Goal: Transaction & Acquisition: Purchase product/service

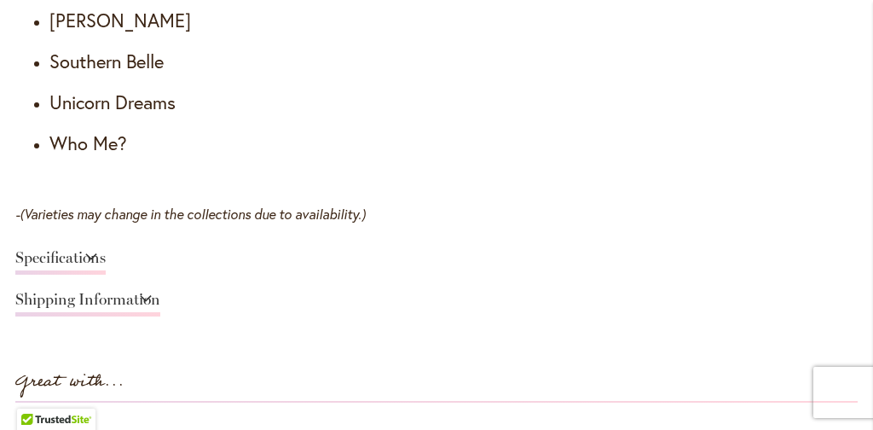
scroll to position [1948, 0]
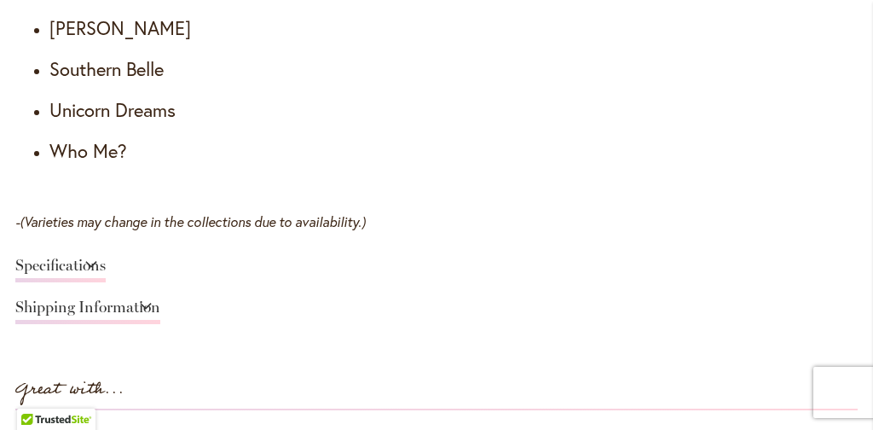
click at [160, 304] on link "Shipping Information" at bounding box center [87, 311] width 145 height 25
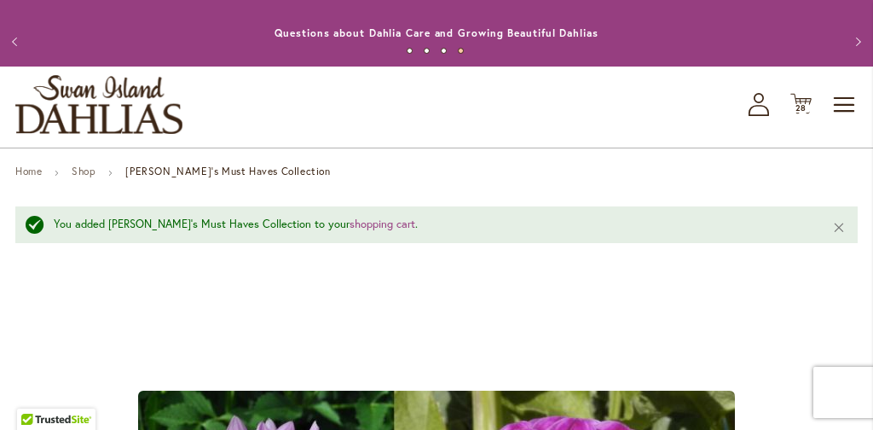
scroll to position [16, 0]
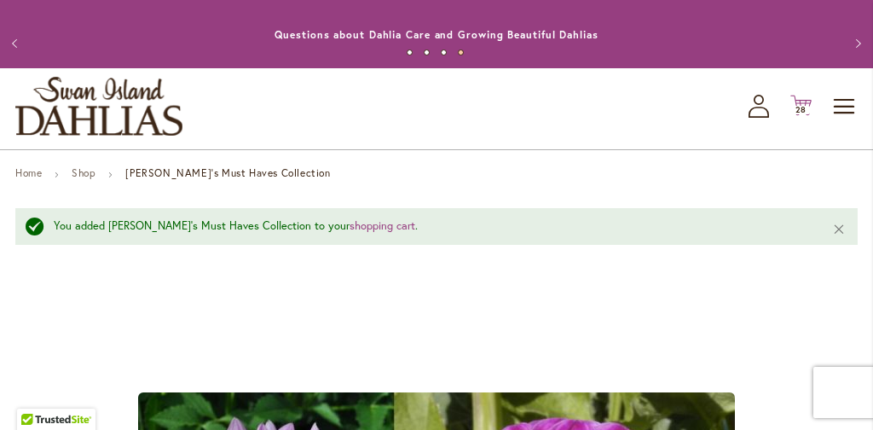
click at [802, 104] on icon "Cart .cls-1 { fill: #231f20; }" at bounding box center [800, 105] width 21 height 21
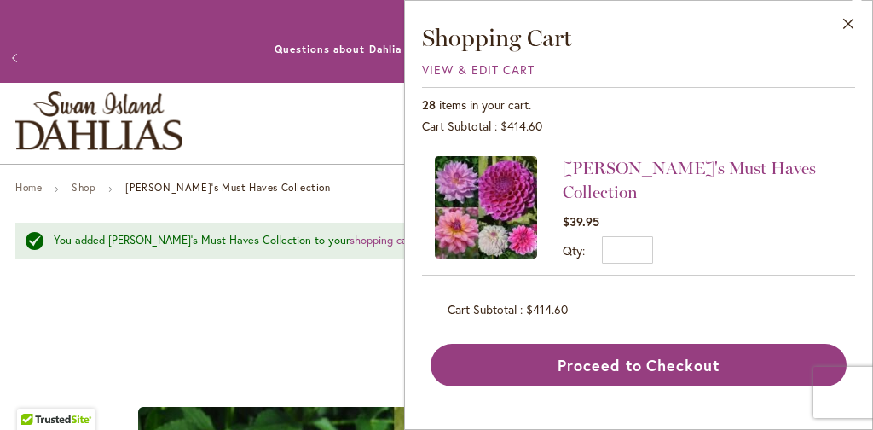
scroll to position [0, 0]
click at [847, 21] on button "Close" at bounding box center [848, 28] width 47 height 54
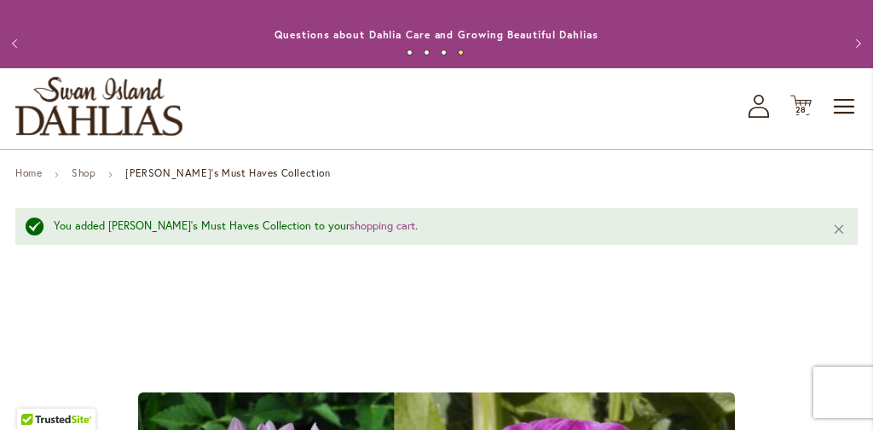
scroll to position [21, 0]
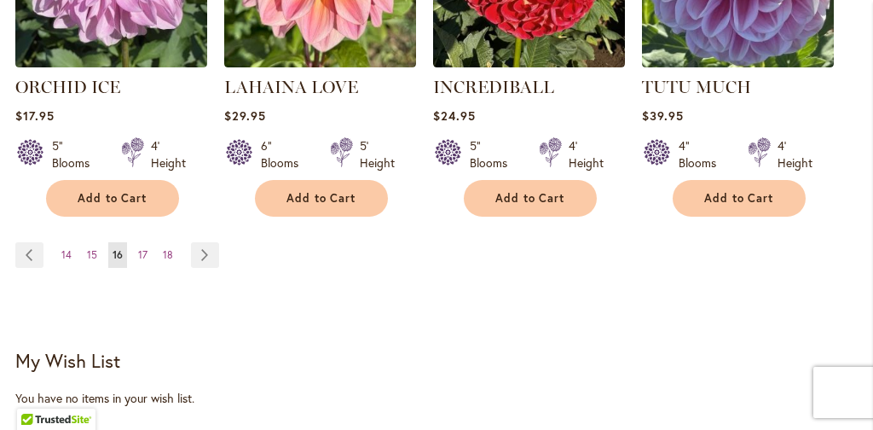
scroll to position [1694, 0]
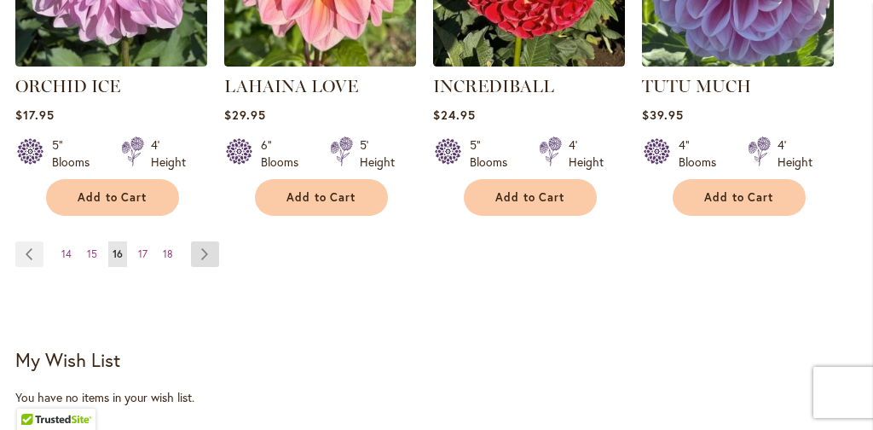
click at [202, 250] on link "Page Next" at bounding box center [205, 254] width 28 height 26
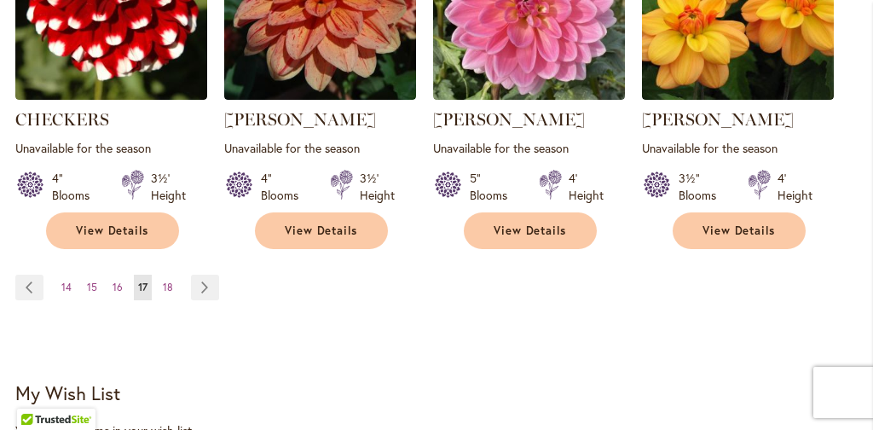
scroll to position [1638, 0]
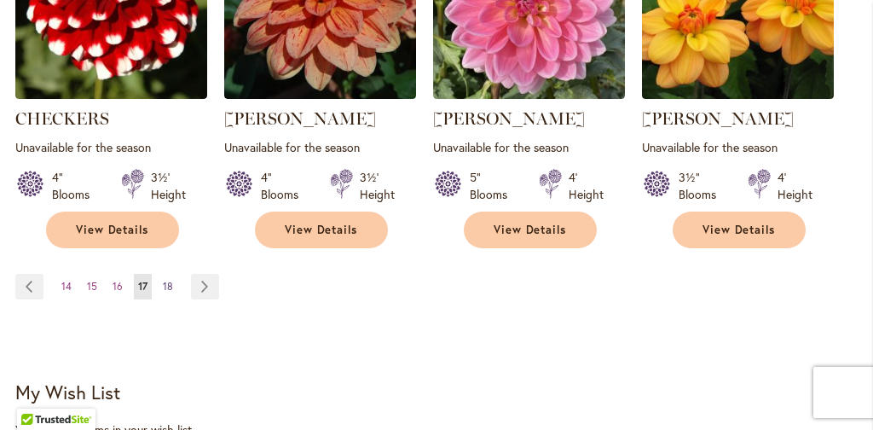
click at [165, 281] on span "18" at bounding box center [168, 286] width 10 height 13
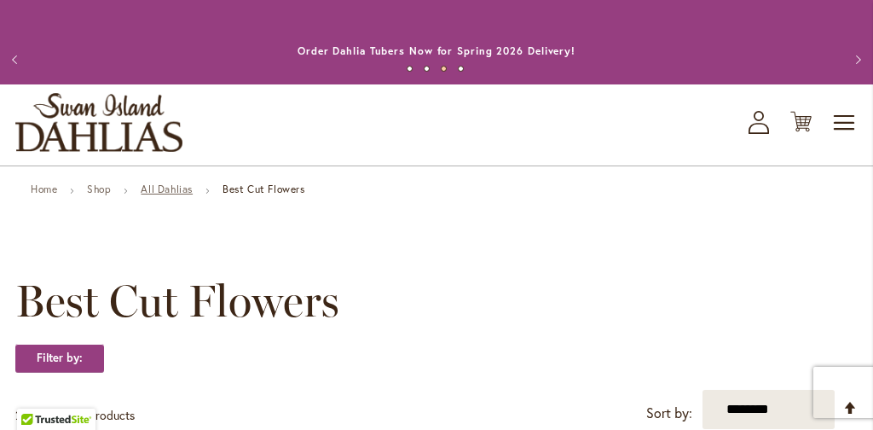
click at [182, 188] on link "All Dahlias" at bounding box center [167, 188] width 52 height 13
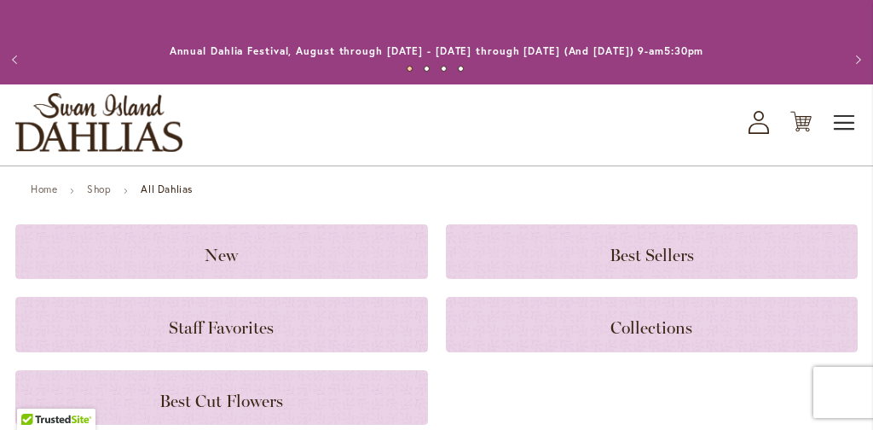
click at [846, 123] on span "Toggle Nav" at bounding box center [845, 123] width 26 height 34
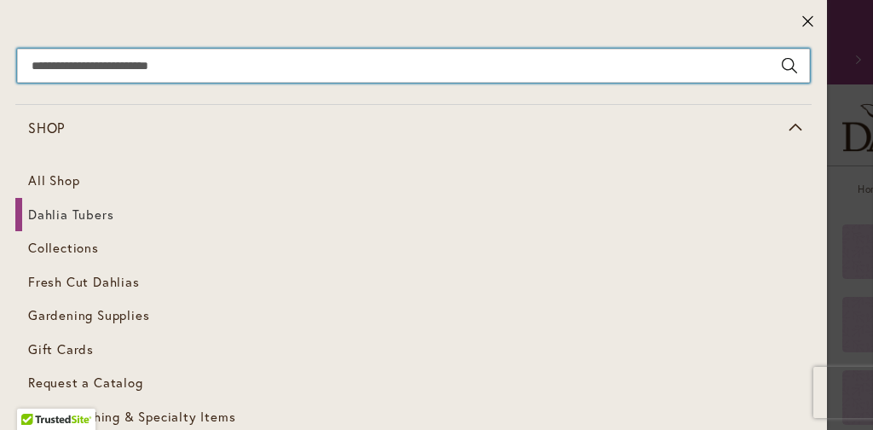
click at [162, 60] on input "Search" at bounding box center [413, 66] width 793 height 34
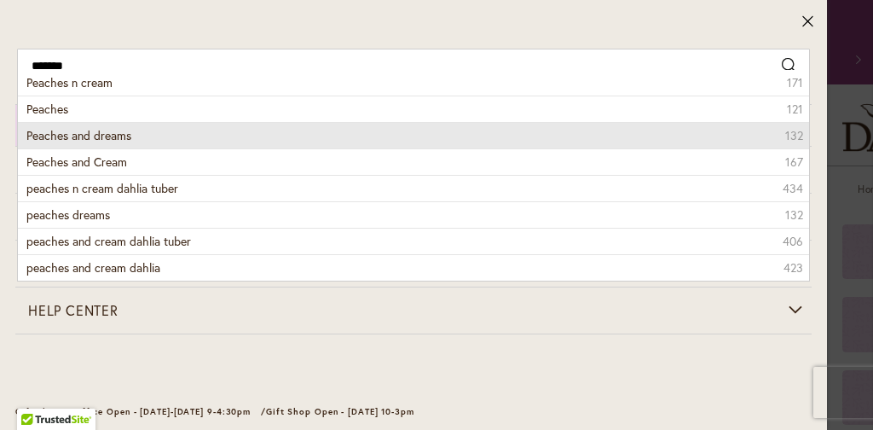
click at [120, 130] on span "Peaches and dreams" at bounding box center [78, 135] width 105 height 16
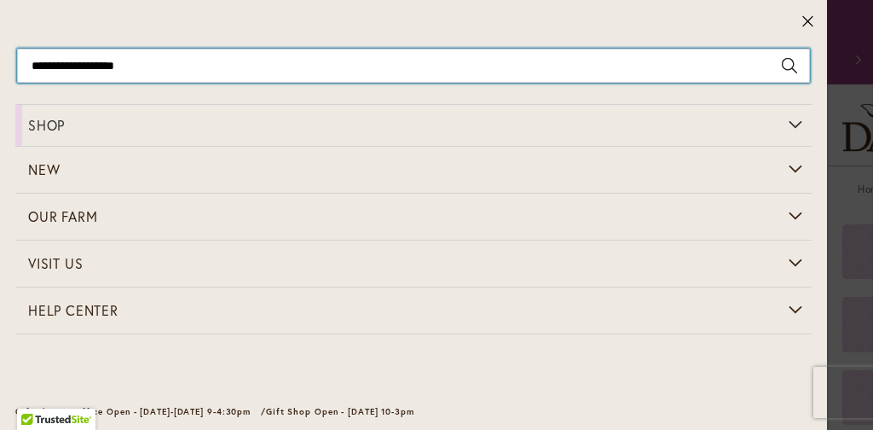
type input "**********"
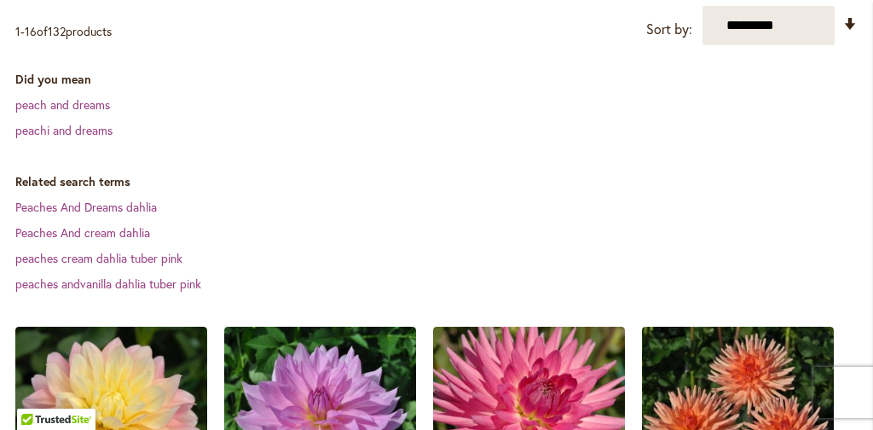
scroll to position [386, 0]
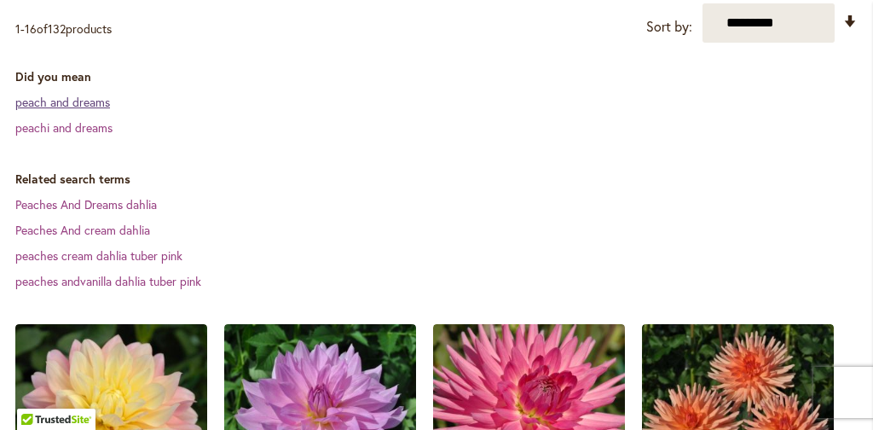
click at [94, 100] on link "peach and dreams" at bounding box center [62, 102] width 95 height 16
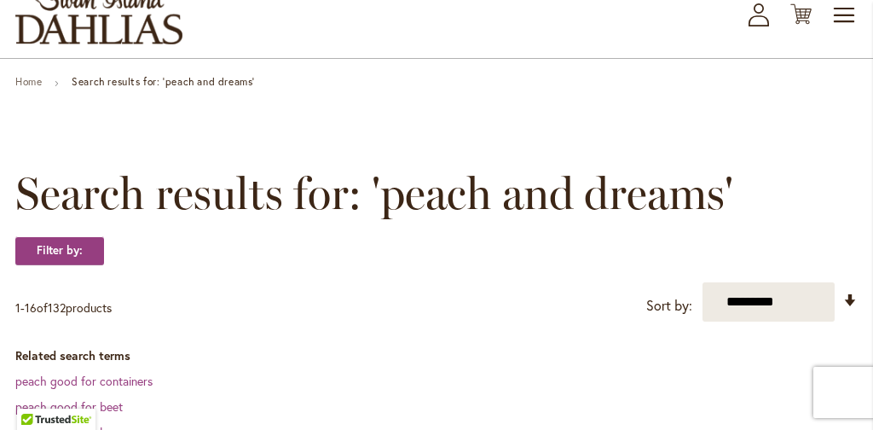
scroll to position [95, 0]
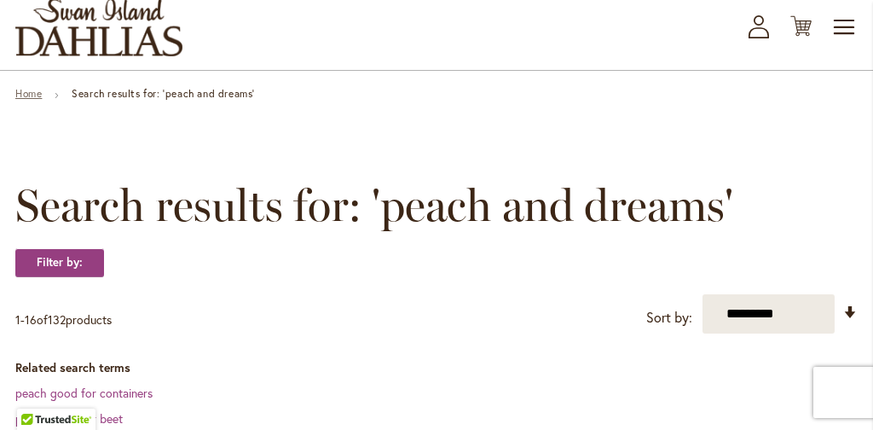
click at [38, 95] on link "Home" at bounding box center [28, 93] width 26 height 13
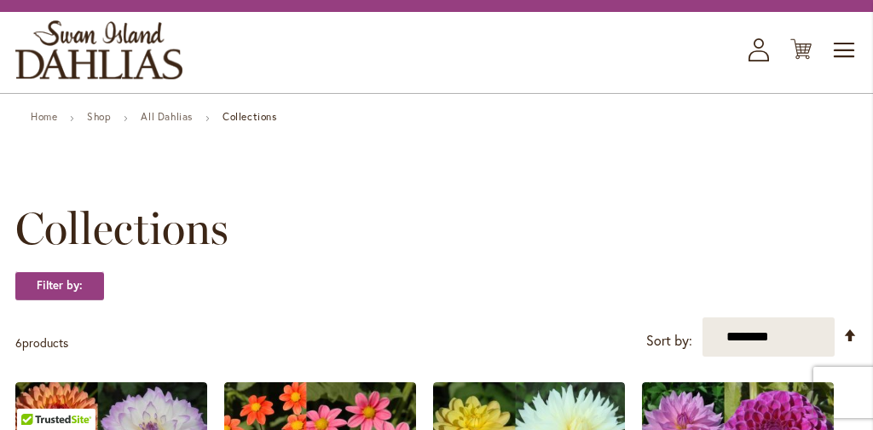
scroll to position [66, 0]
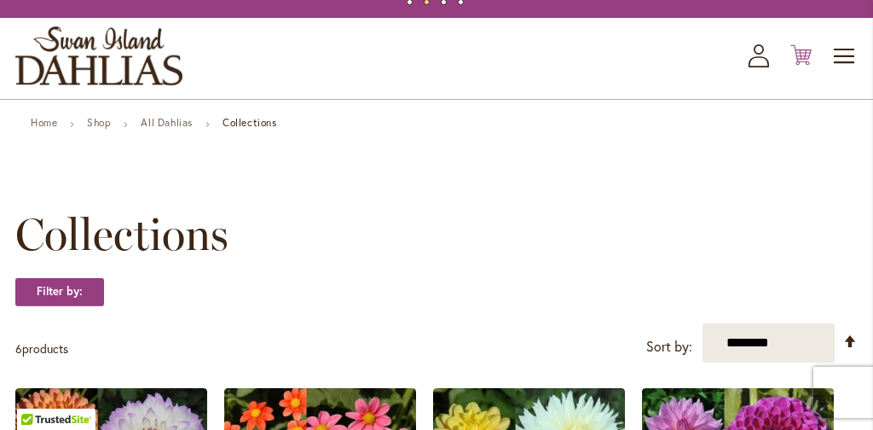
click at [804, 55] on icon "Cart .cls-1 { fill: #231f20; }" at bounding box center [800, 54] width 21 height 21
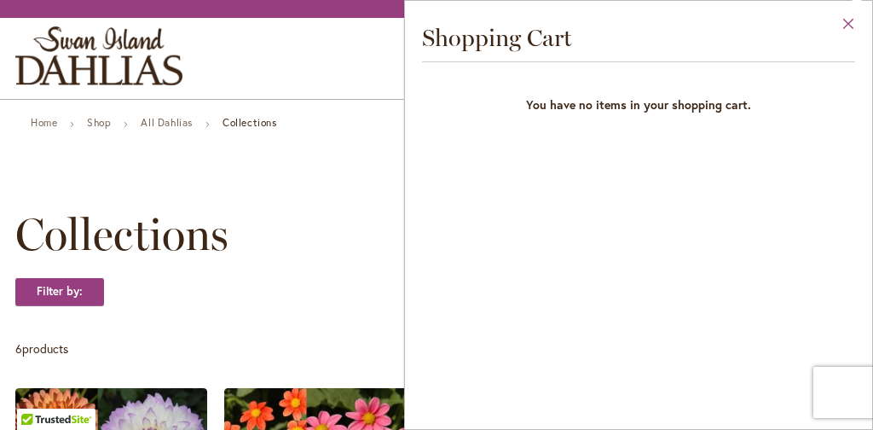
click at [853, 22] on button "Close" at bounding box center [848, 28] width 47 height 54
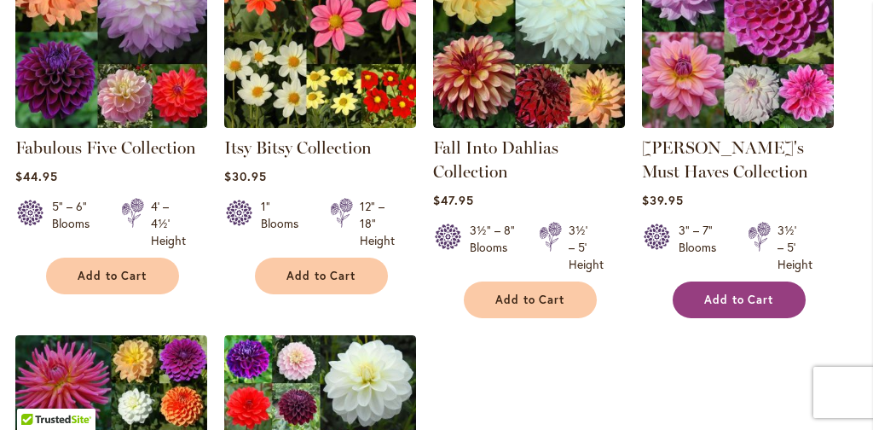
scroll to position [519, 0]
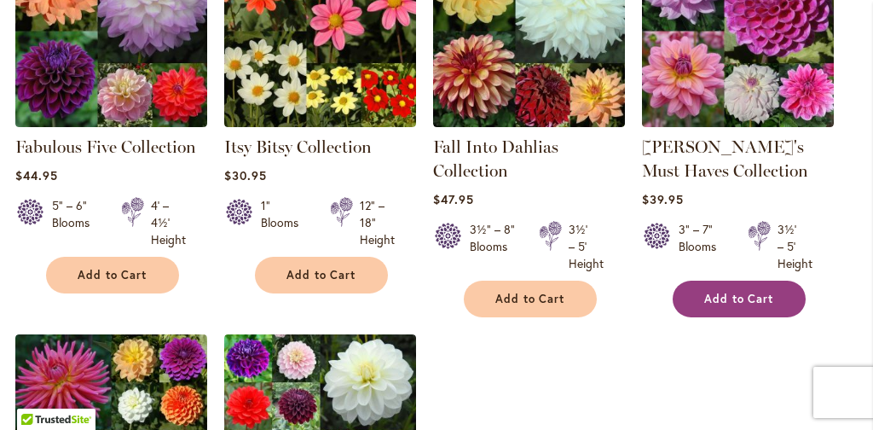
click at [747, 298] on span "Add to Cart" at bounding box center [739, 298] width 70 height 14
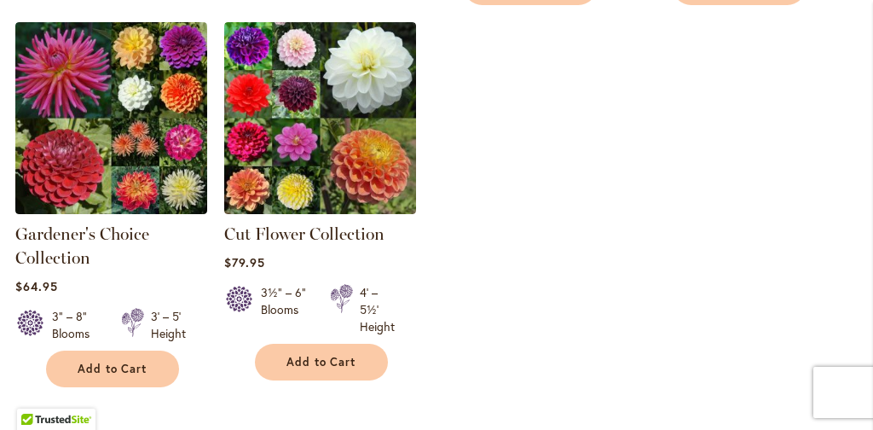
scroll to position [887, 0]
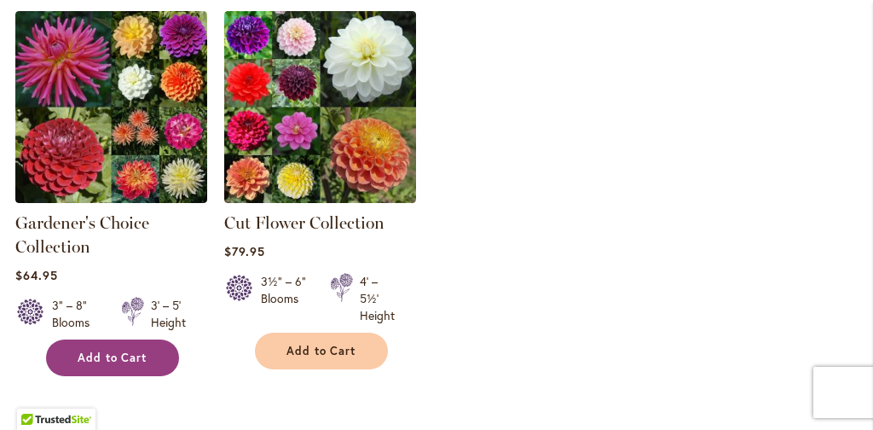
click at [108, 351] on span "Add to Cart" at bounding box center [113, 357] width 70 height 14
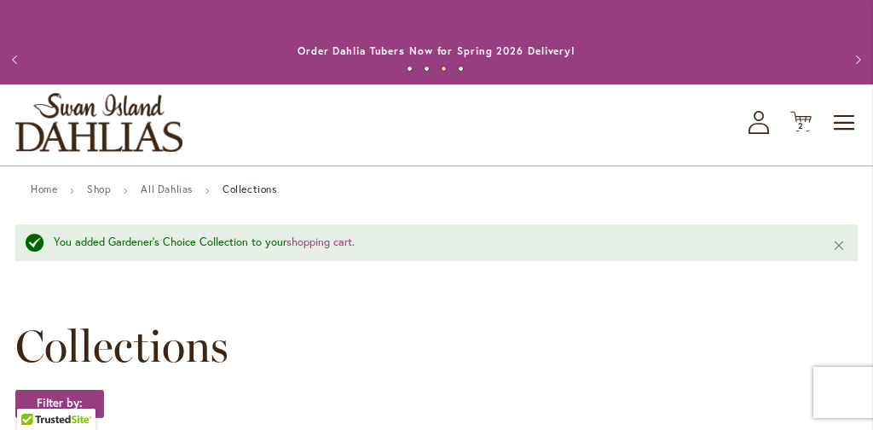
scroll to position [0, 0]
click at [805, 119] on icon "Cart .cls-1 { fill: #231f20; }" at bounding box center [800, 121] width 21 height 21
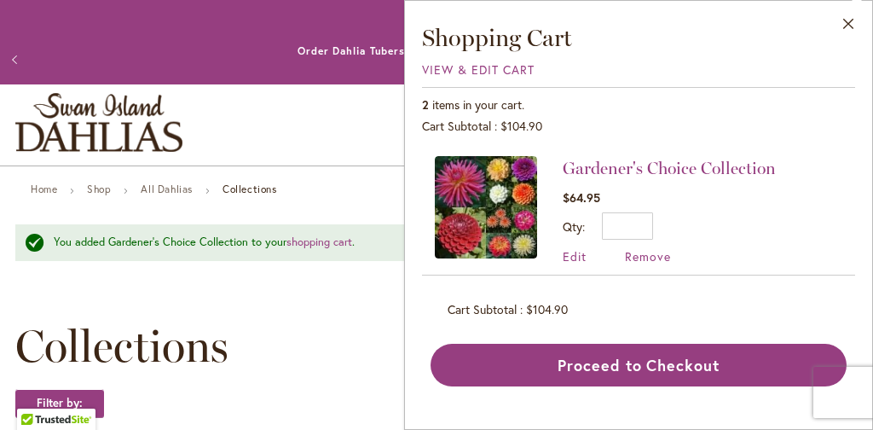
click at [345, 128] on div "Toggle Nav Shop All Shop Dahlia Tubers Collections Fresh Cut Dahlias Gardening …" at bounding box center [436, 124] width 873 height 81
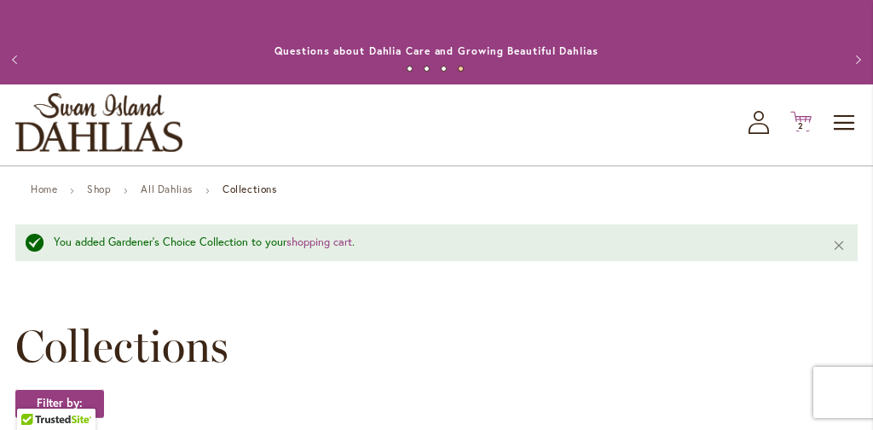
click at [805, 122] on span "2 2 items" at bounding box center [801, 126] width 17 height 9
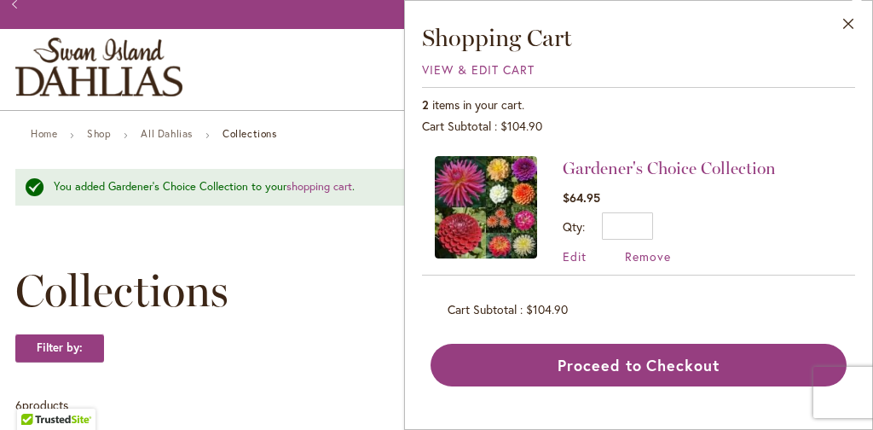
scroll to position [61, 0]
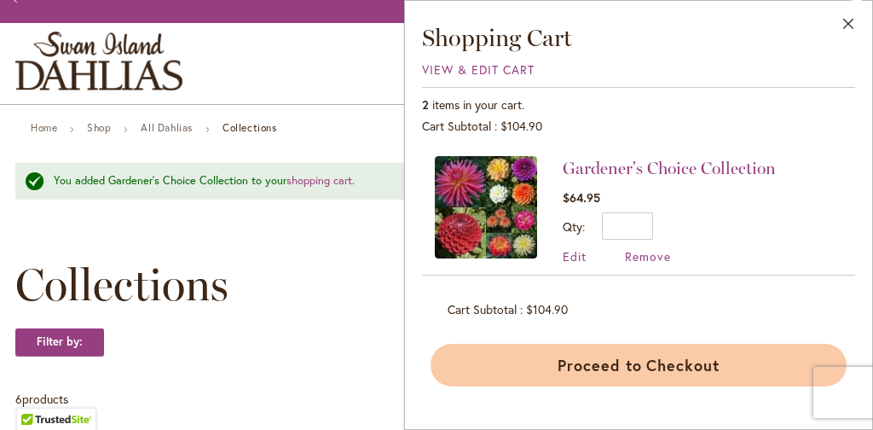
click at [625, 363] on button "Proceed to Checkout" at bounding box center [638, 364] width 416 height 43
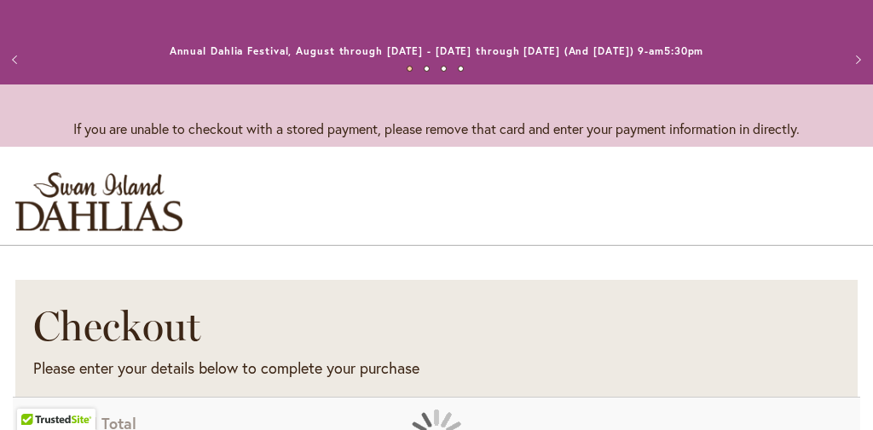
select select "**"
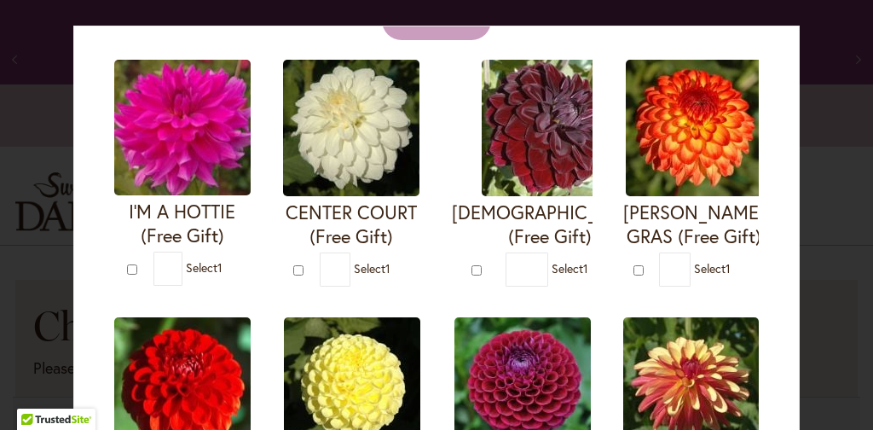
scroll to position [109, 0]
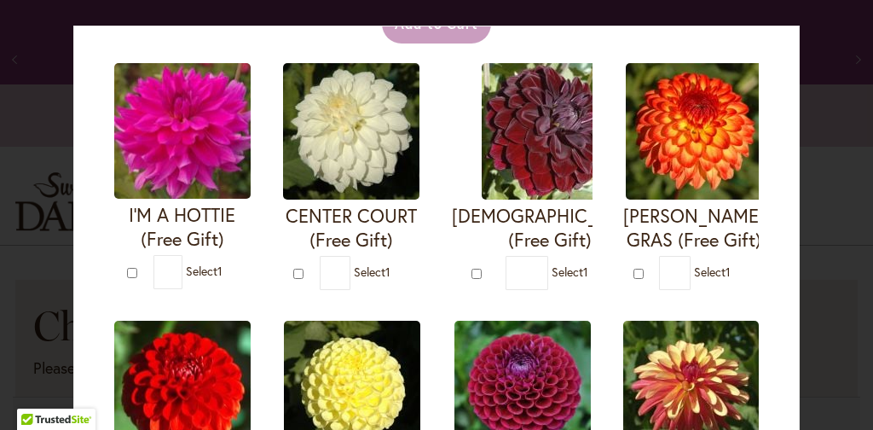
type input "*"
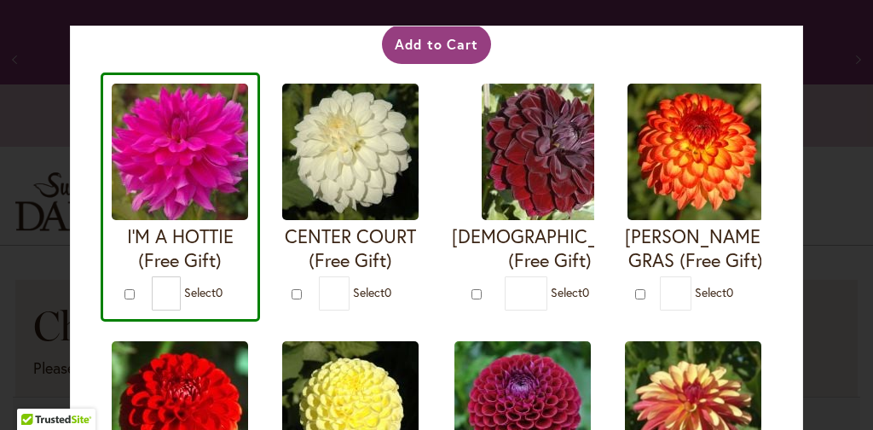
scroll to position [82, 0]
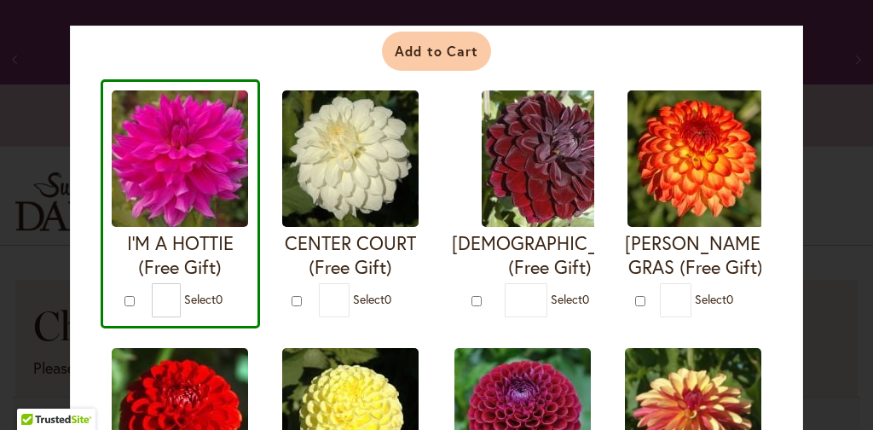
click at [438, 50] on button "Add to Cart" at bounding box center [437, 51] width 110 height 39
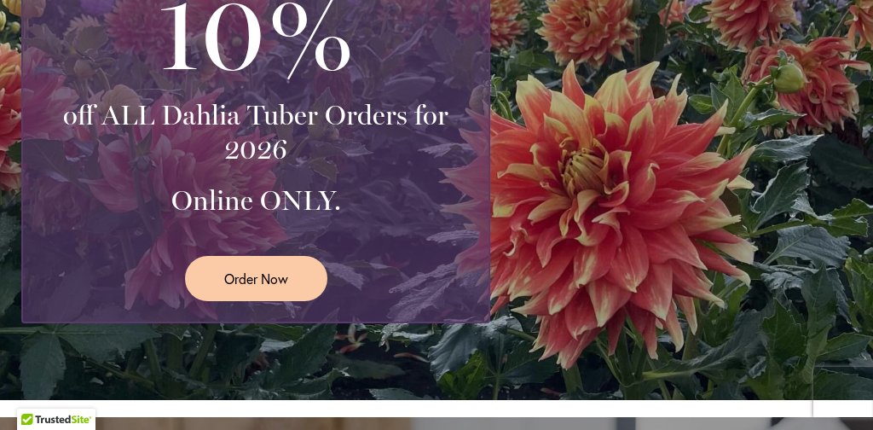
scroll to position [528, 0]
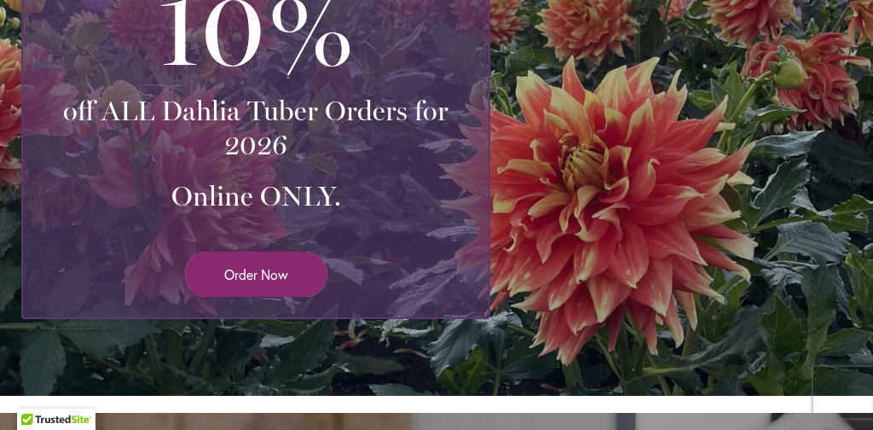
click at [280, 275] on span "Order Now" at bounding box center [256, 274] width 64 height 20
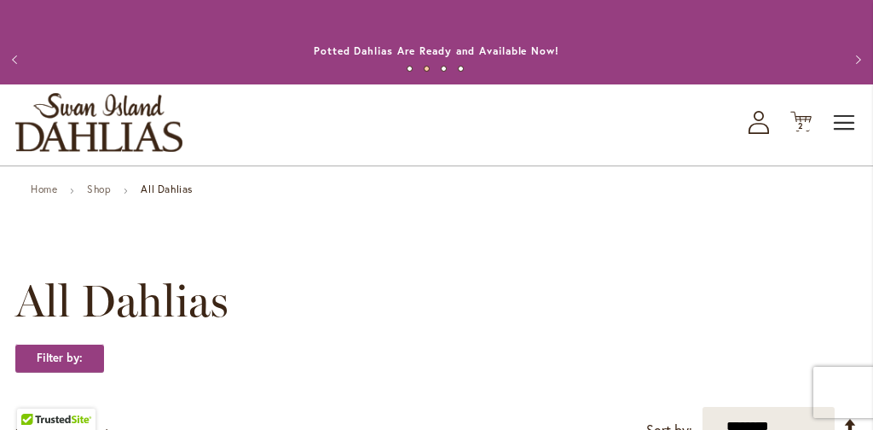
click at [852, 123] on span "Toggle Nav" at bounding box center [845, 123] width 26 height 34
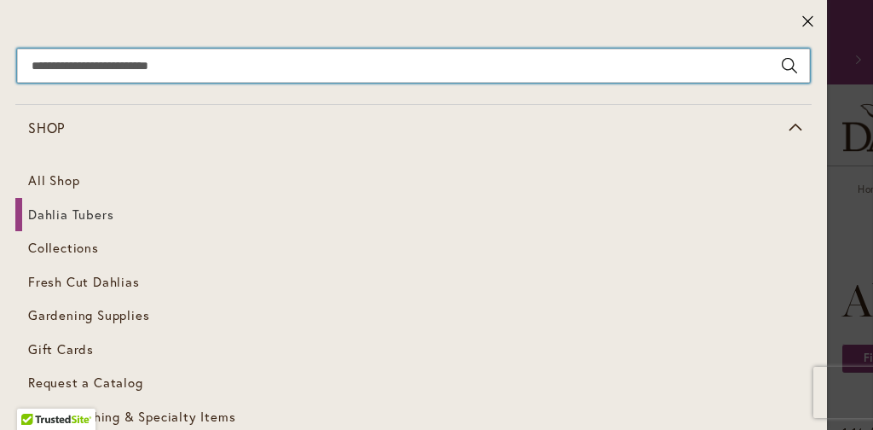
click at [206, 66] on input "Search" at bounding box center [413, 66] width 793 height 34
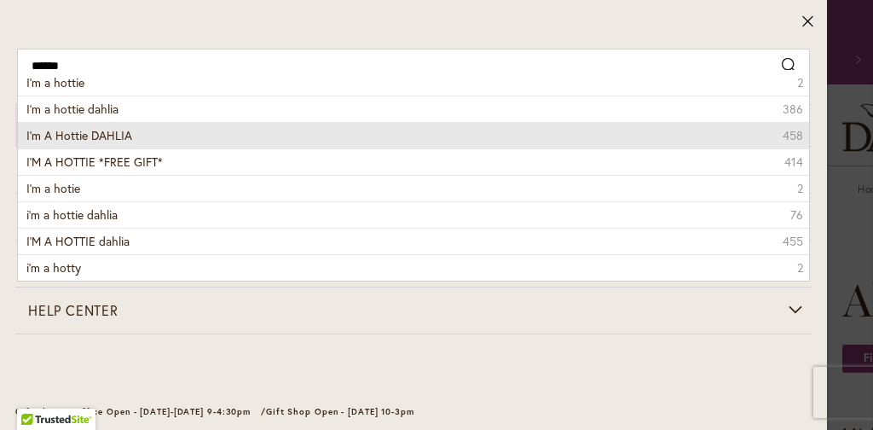
click at [111, 134] on span "I'm A Hottie DAHLIA" at bounding box center [79, 135] width 106 height 16
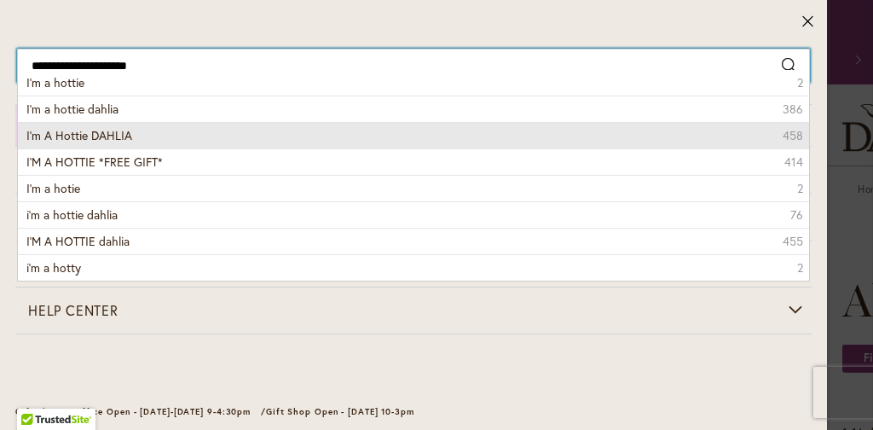
type input "**********"
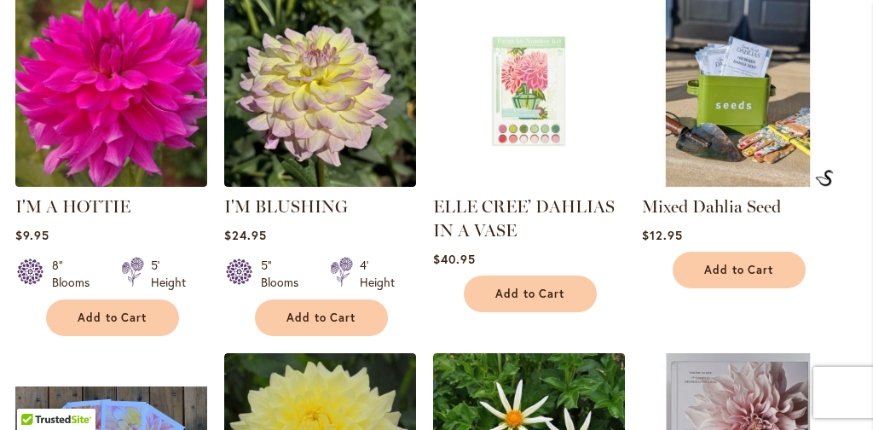
scroll to position [690, 0]
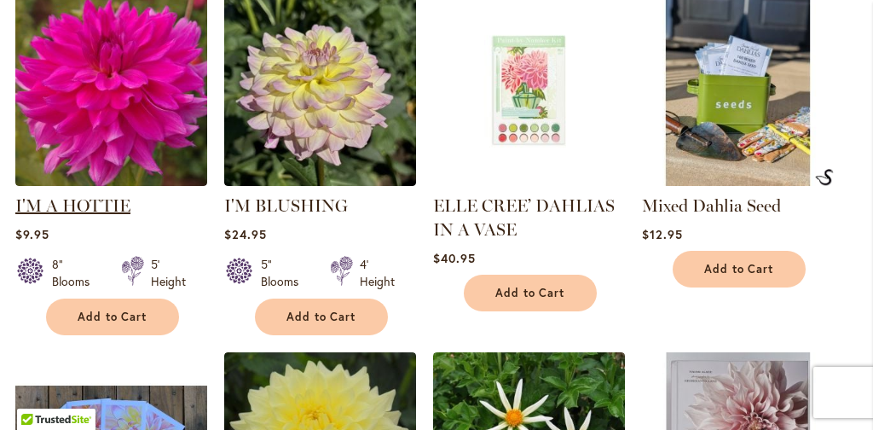
click at [82, 206] on link "I'M A HOTTIE" at bounding box center [72, 205] width 115 height 20
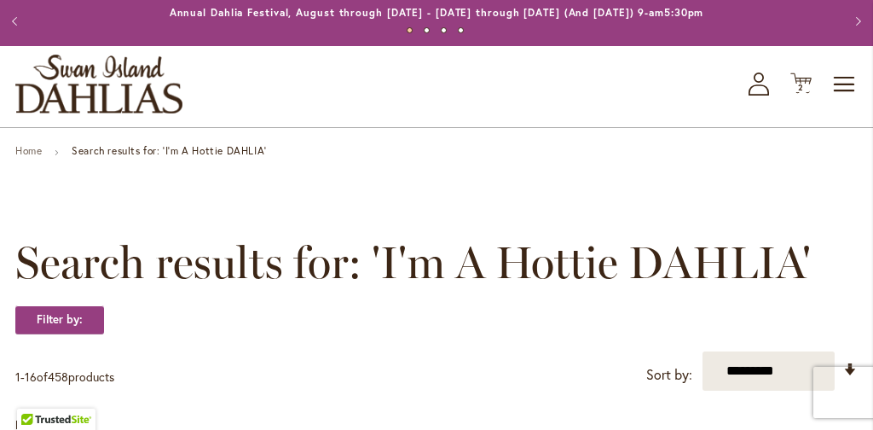
scroll to position [36, 0]
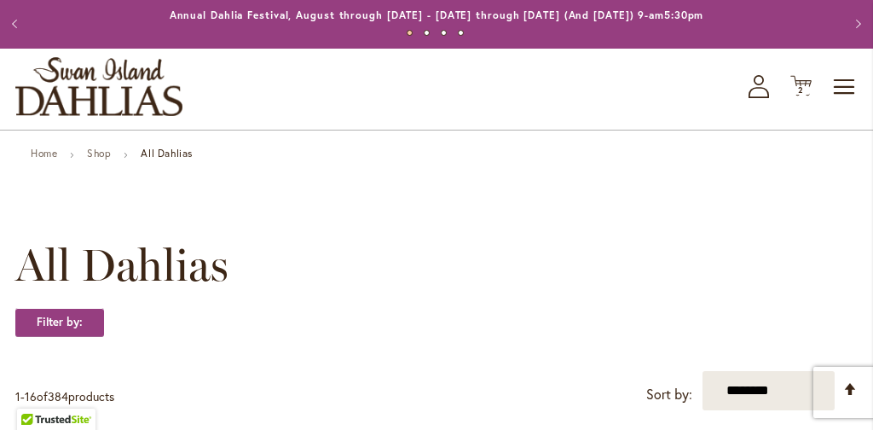
scroll to position [42, 0]
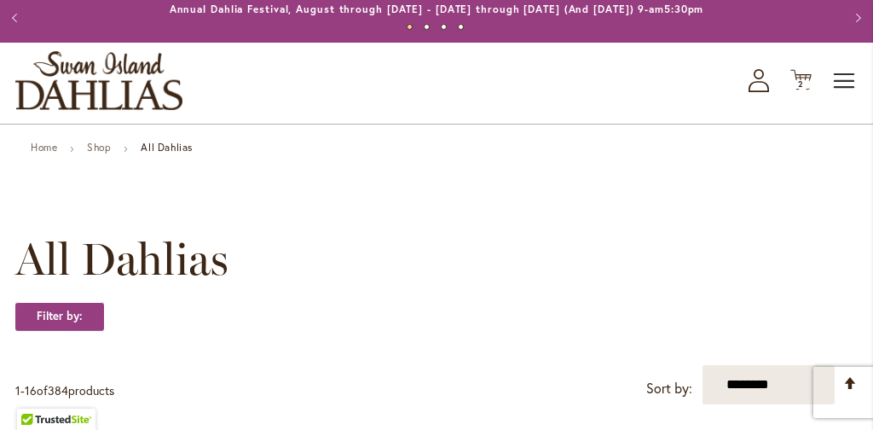
click at [844, 81] on span "Toggle Nav" at bounding box center [845, 81] width 26 height 34
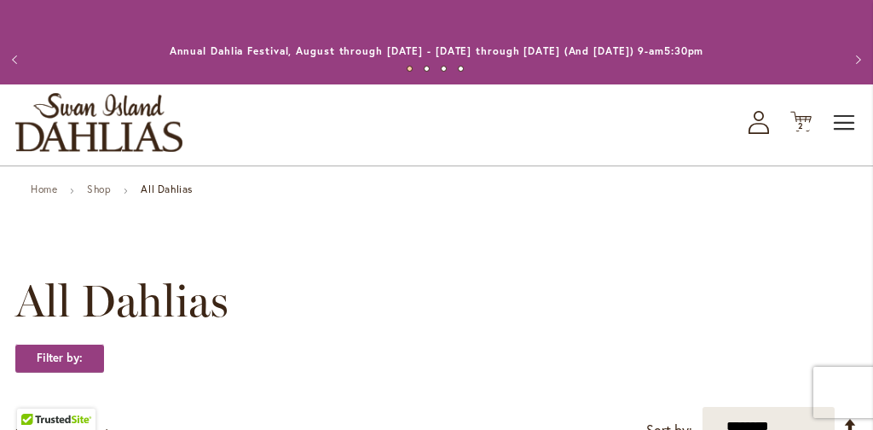
scroll to position [0, 0]
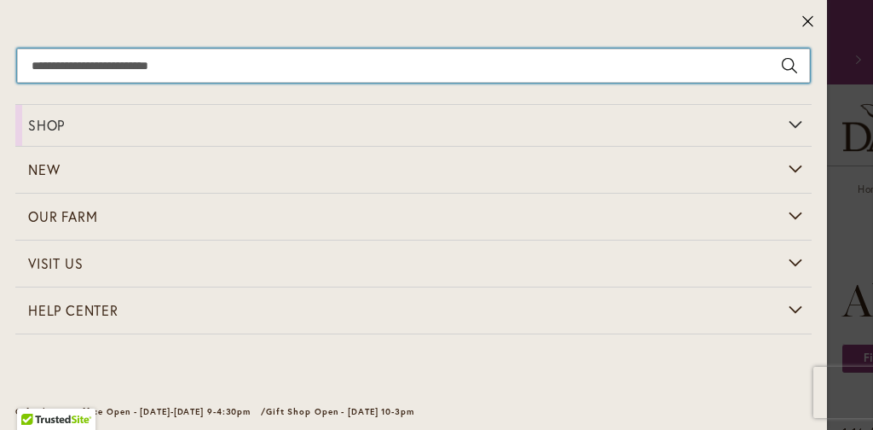
click at [170, 70] on input "Search" at bounding box center [413, 66] width 793 height 34
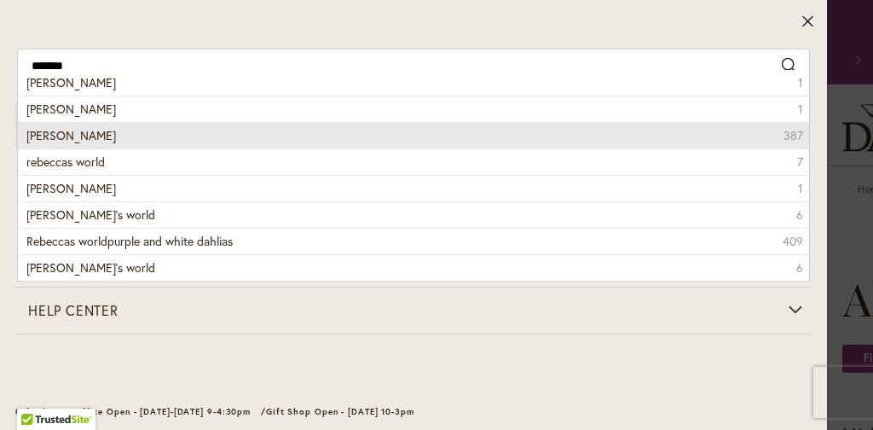
click at [130, 134] on li "rebecca lynn dahlia 387" at bounding box center [413, 135] width 791 height 26
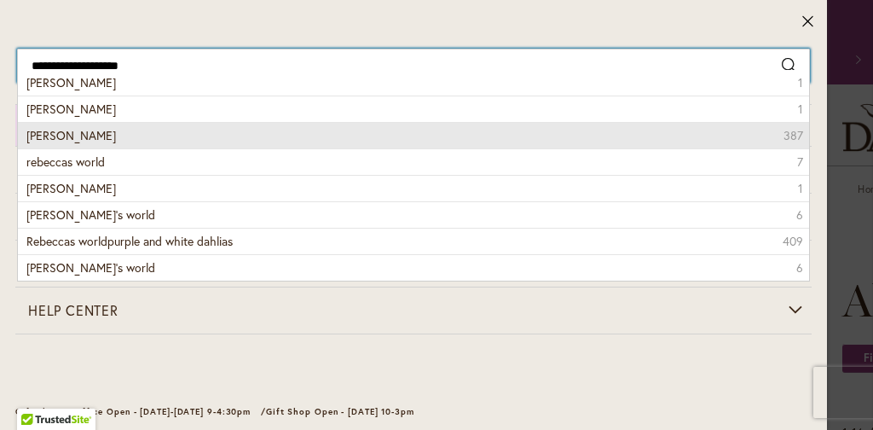
type input "**********"
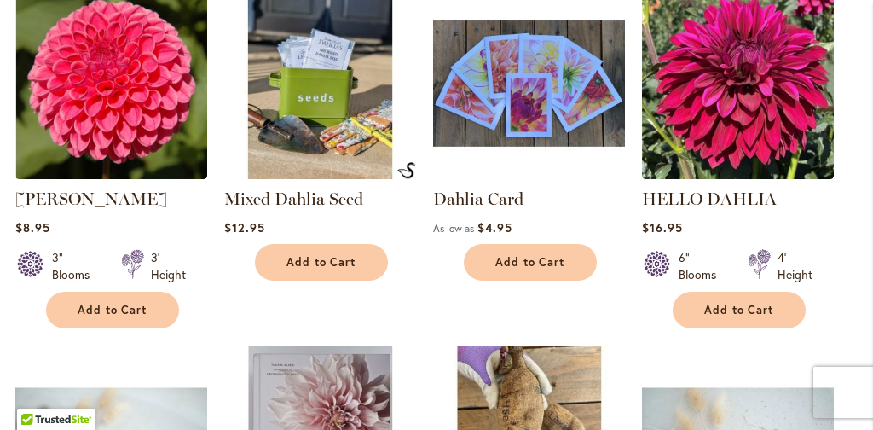
scroll to position [749, 0]
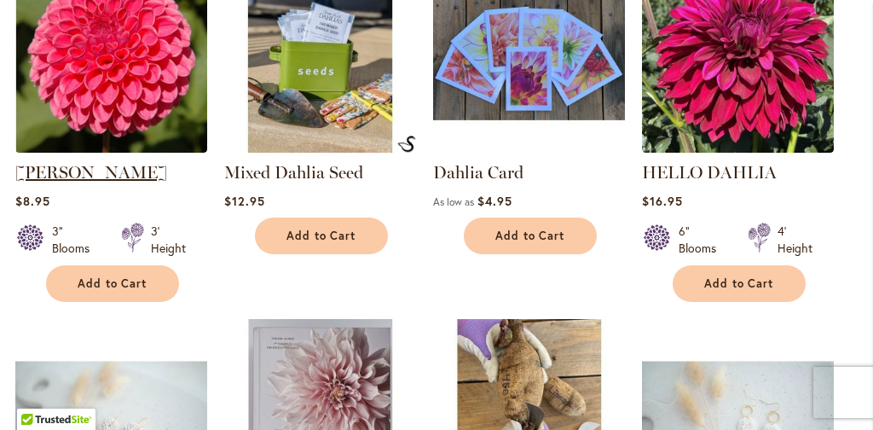
click at [111, 175] on link "REBECCA LYNN" at bounding box center [91, 172] width 152 height 20
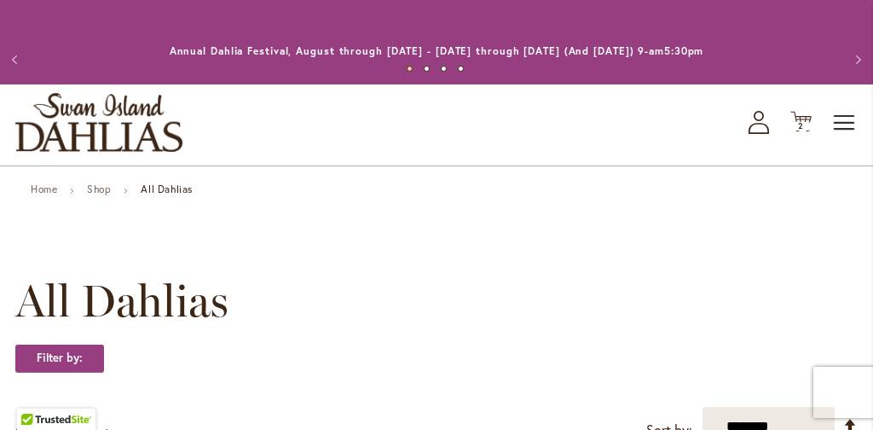
click at [840, 122] on span "Toggle Nav" at bounding box center [845, 123] width 26 height 34
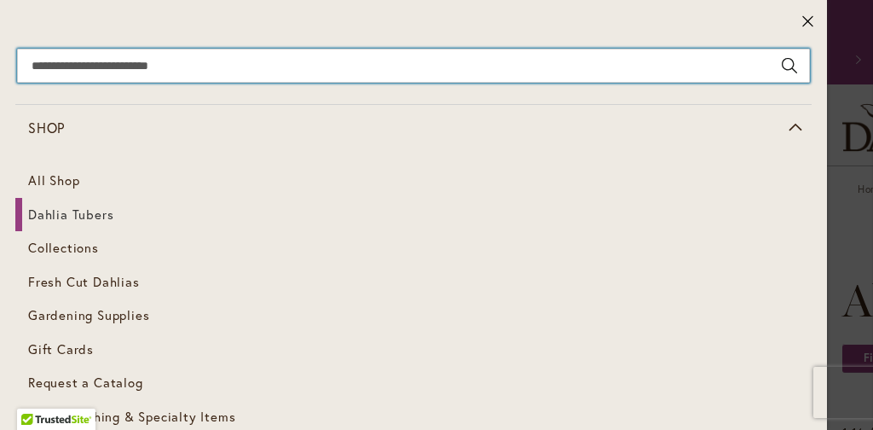
click at [83, 67] on input "Search" at bounding box center [413, 66] width 793 height 34
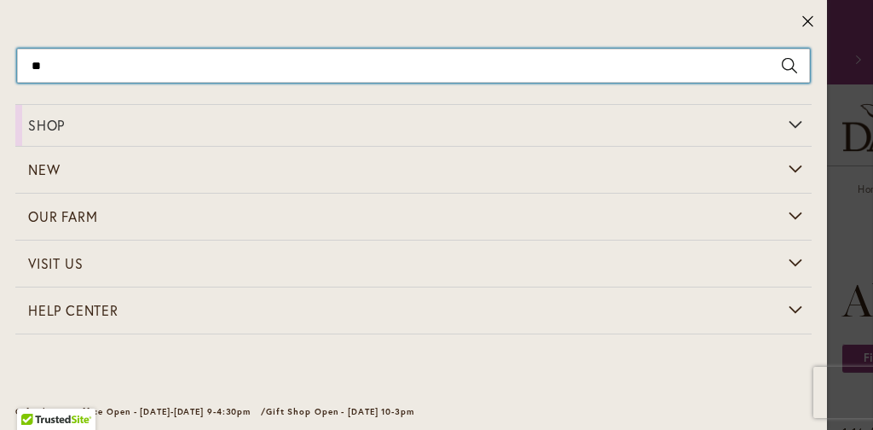
type input "***"
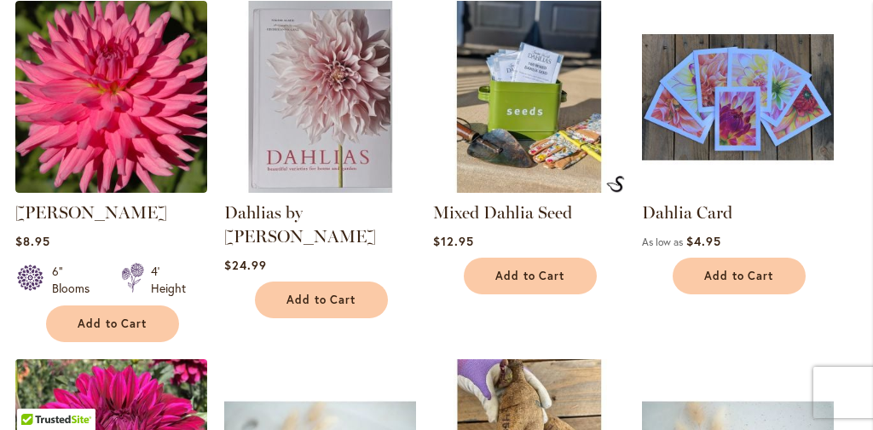
scroll to position [595, 0]
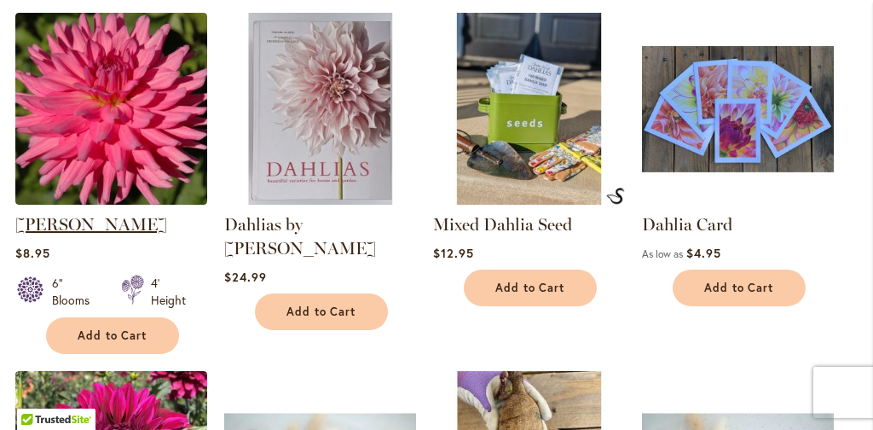
click at [106, 226] on link "[PERSON_NAME]" at bounding box center [91, 224] width 152 height 20
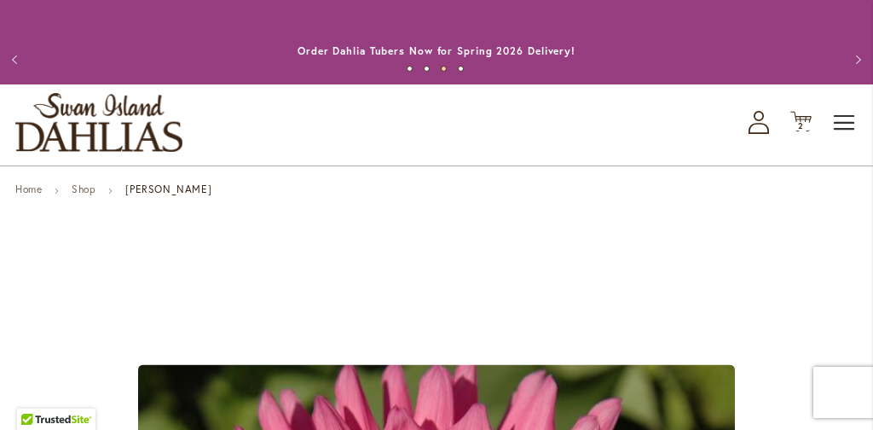
click at [845, 125] on span "Toggle Nav" at bounding box center [845, 123] width 26 height 34
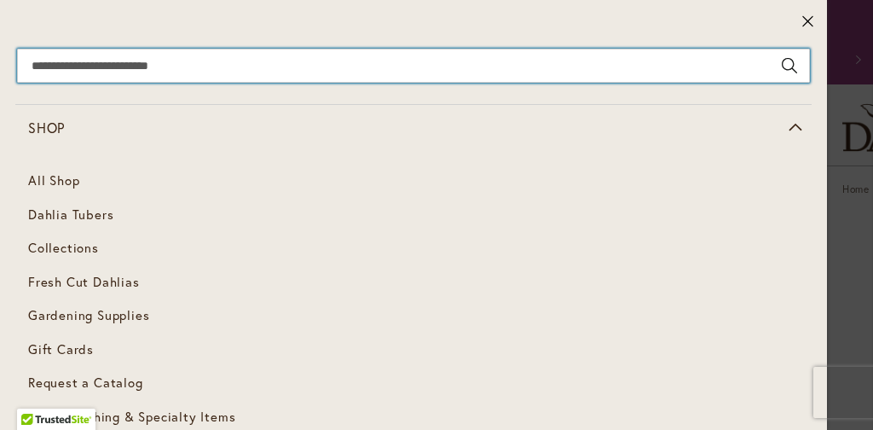
click at [208, 61] on input "Search" at bounding box center [413, 66] width 793 height 34
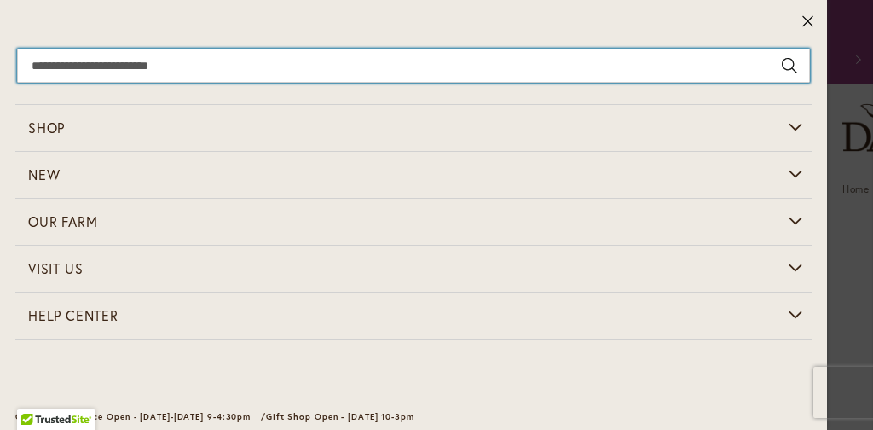
type input "*"
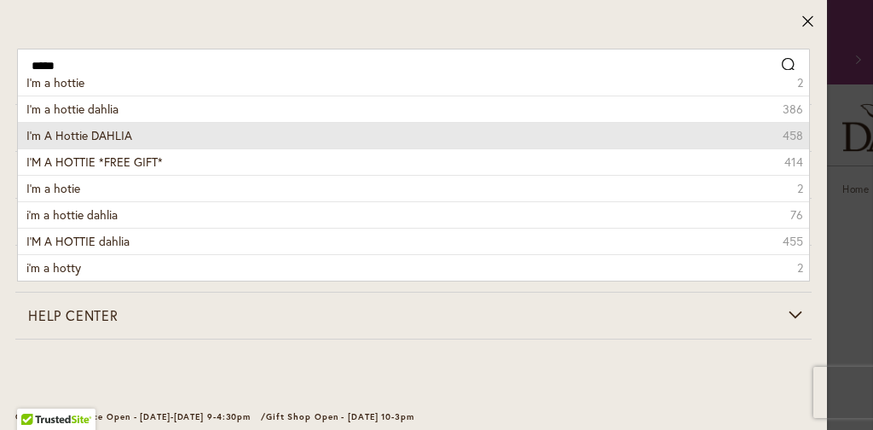
click at [100, 134] on span "I'm A Hottie DAHLIA" at bounding box center [79, 135] width 106 height 16
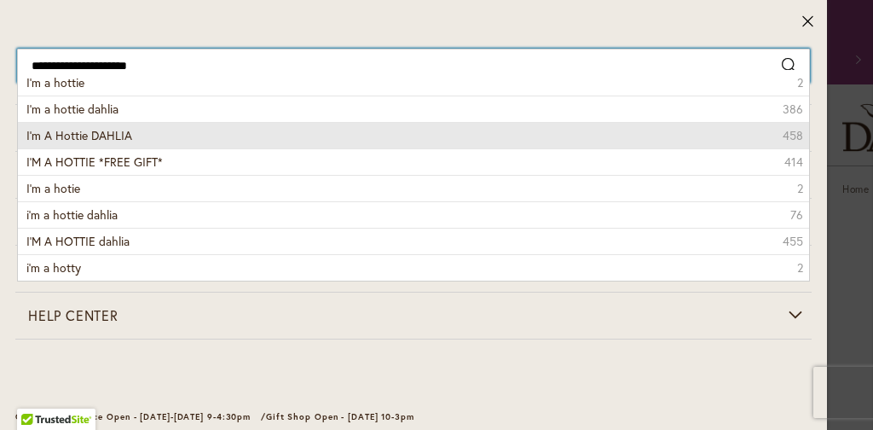
type input "**********"
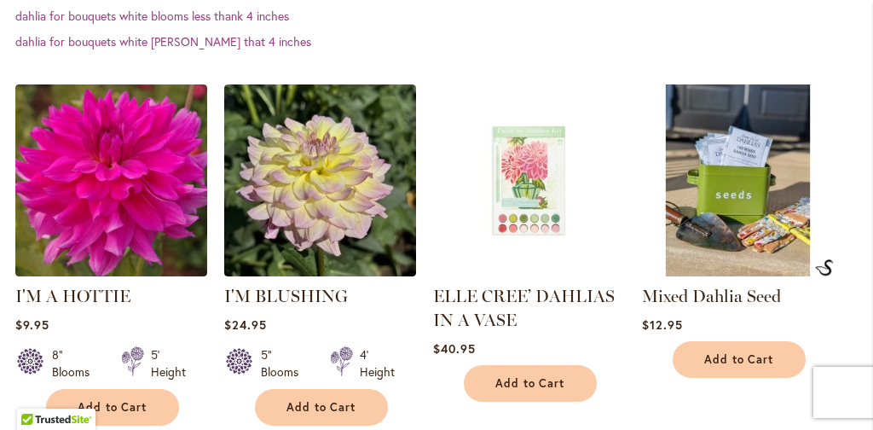
scroll to position [603, 0]
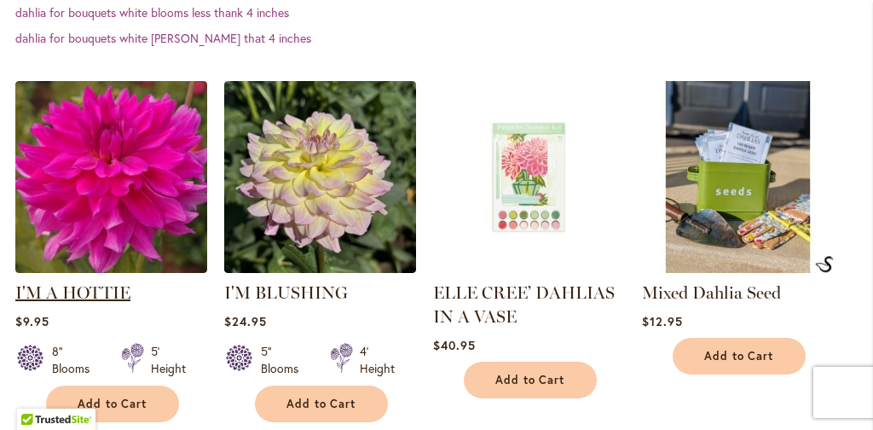
click at [92, 293] on link "I'M A HOTTIE" at bounding box center [72, 292] width 115 height 20
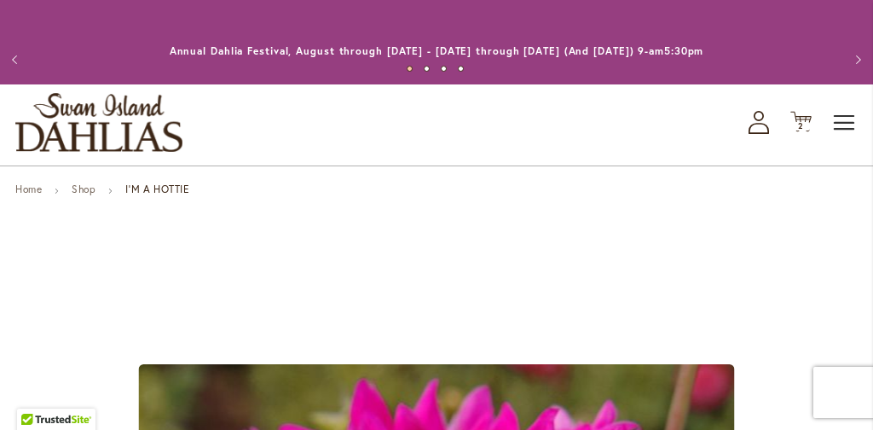
click at [838, 120] on span "Toggle Nav" at bounding box center [845, 123] width 26 height 34
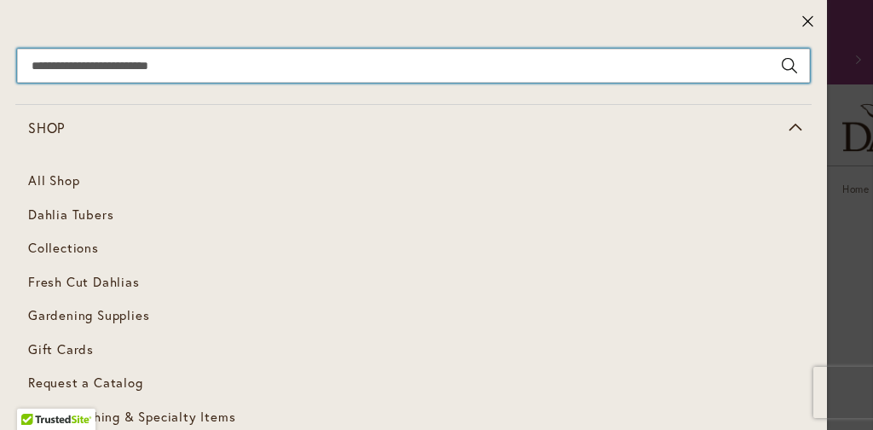
click at [108, 72] on input "Search" at bounding box center [413, 66] width 793 height 34
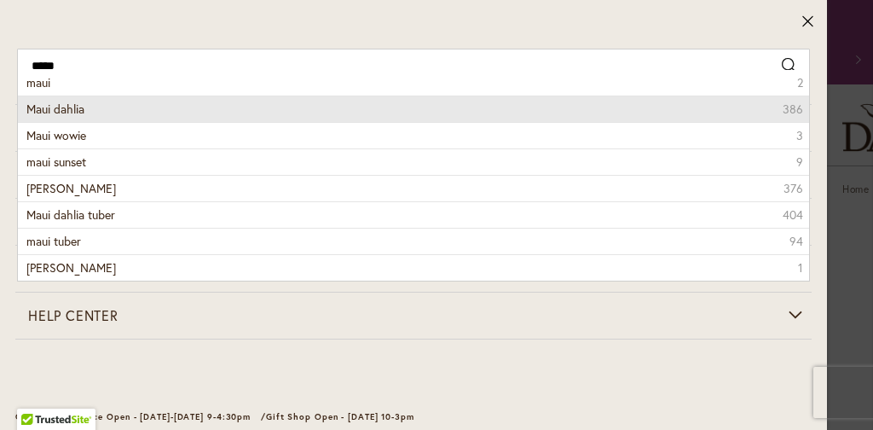
click at [67, 107] on span "Maui dahlia" at bounding box center [55, 109] width 58 height 16
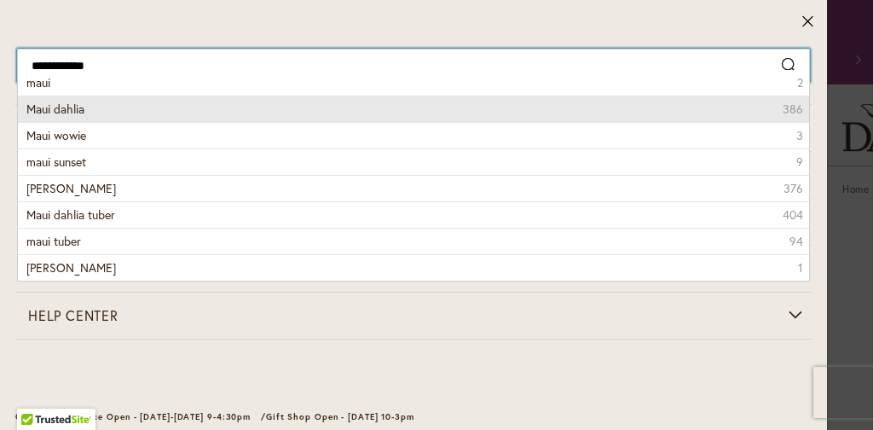
type input "**********"
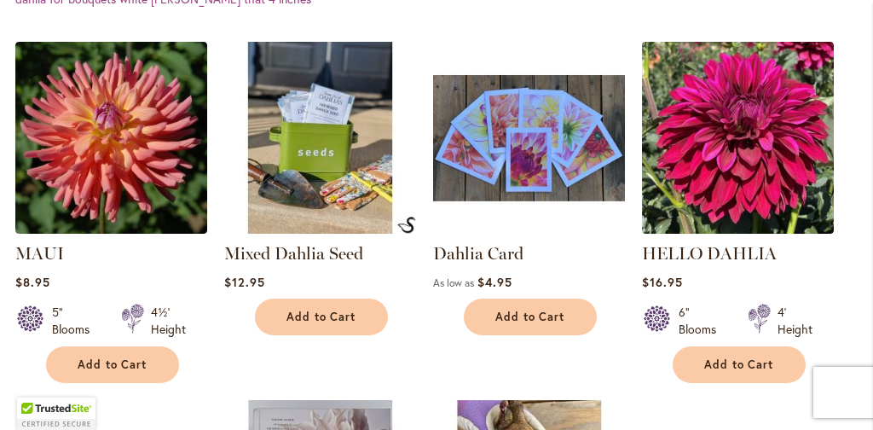
scroll to position [692, 0]
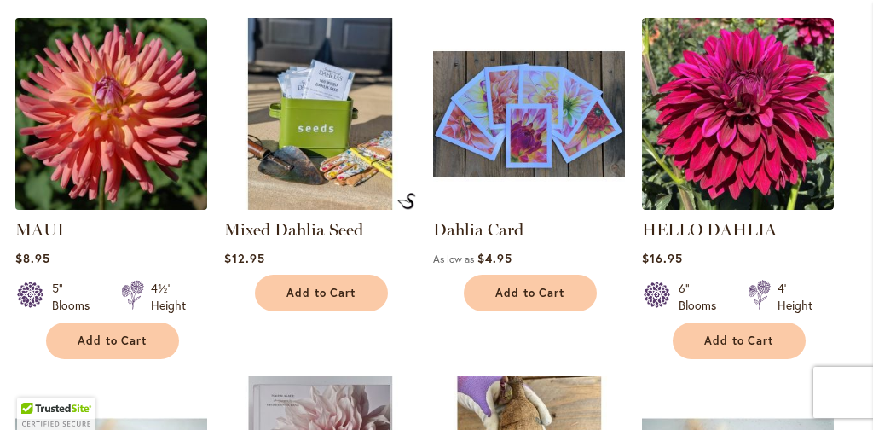
click at [77, 193] on img at bounding box center [110, 113] width 201 height 201
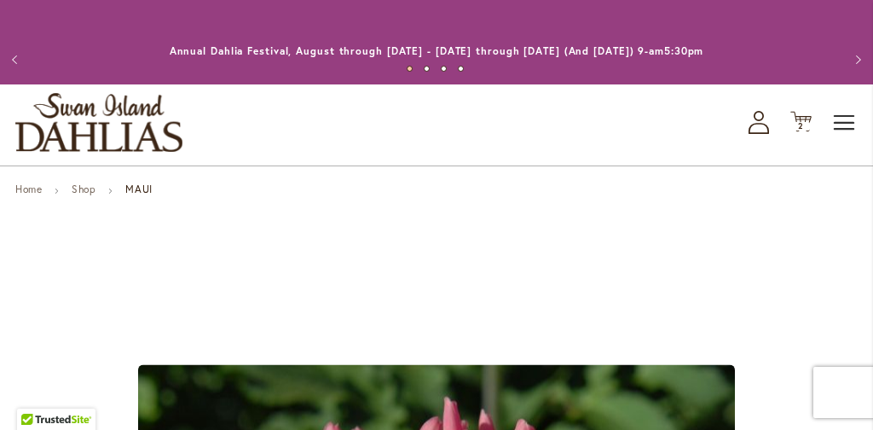
click at [836, 114] on span "Toggle Nav" at bounding box center [845, 123] width 26 height 34
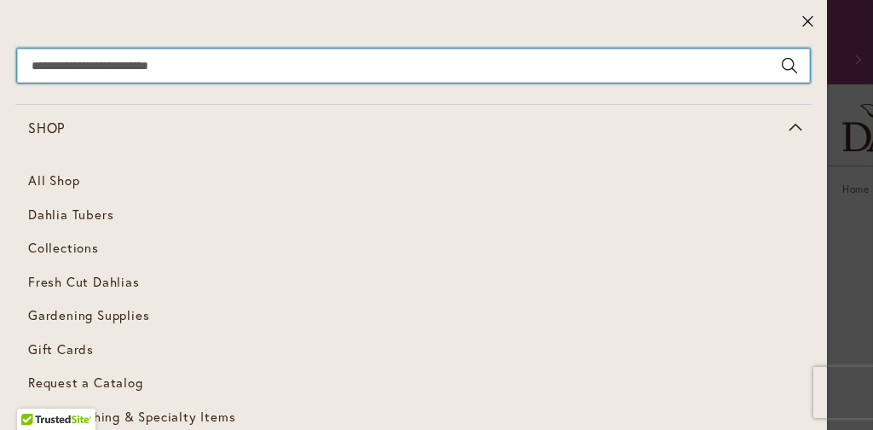
click at [184, 64] on input "Search" at bounding box center [413, 66] width 793 height 34
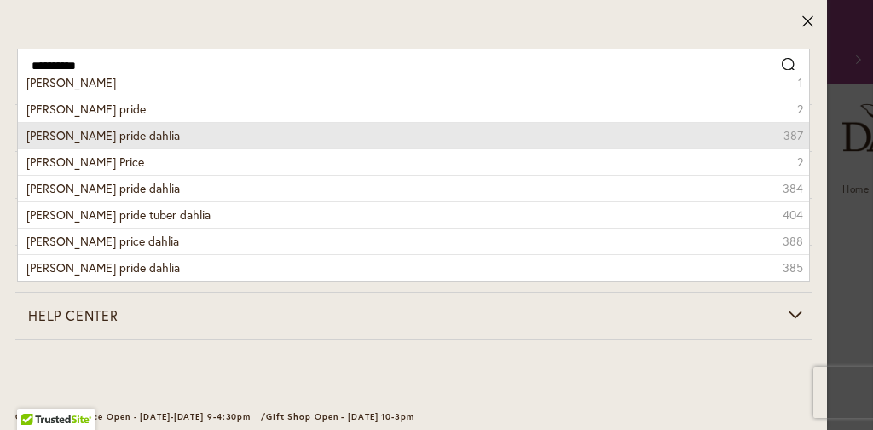
click at [108, 137] on span "chilson's pride dahlia" at bounding box center [102, 135] width 153 height 16
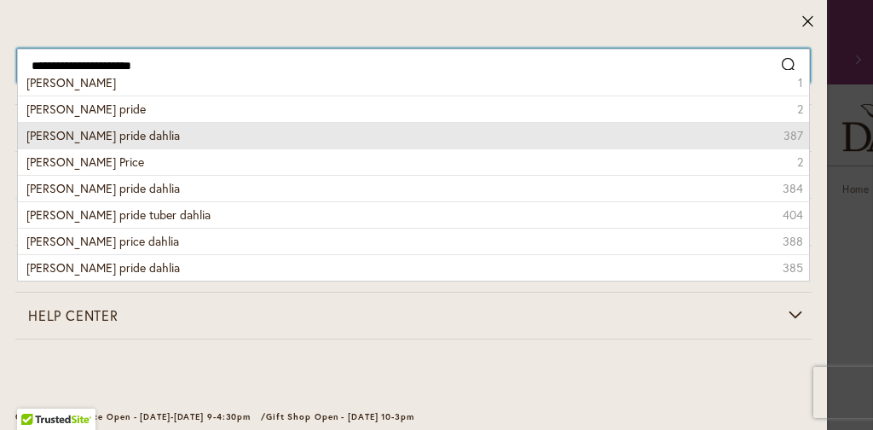
type input "**********"
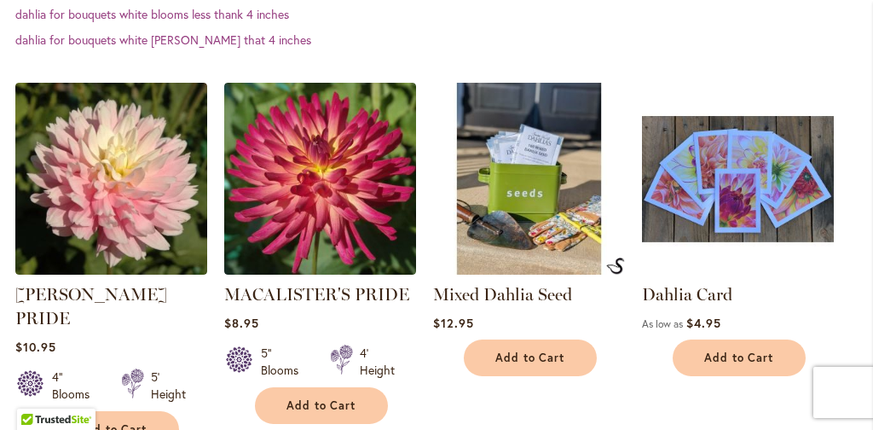
scroll to position [699, 0]
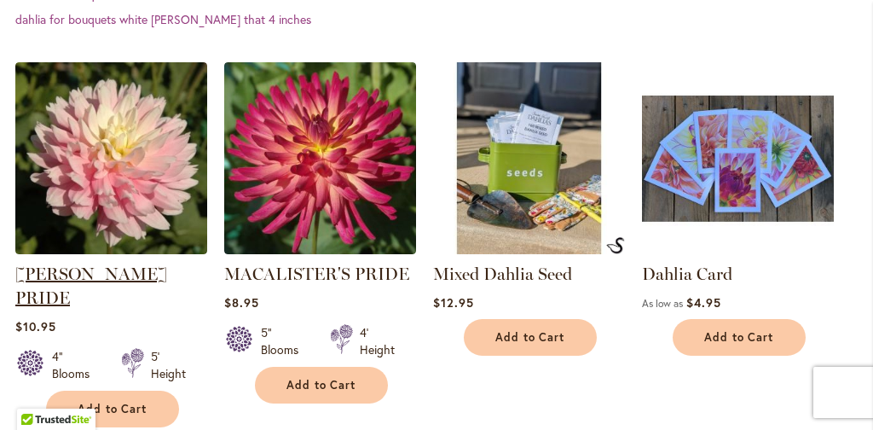
click at [101, 263] on link "CHILSON'S PRIDE" at bounding box center [91, 285] width 152 height 44
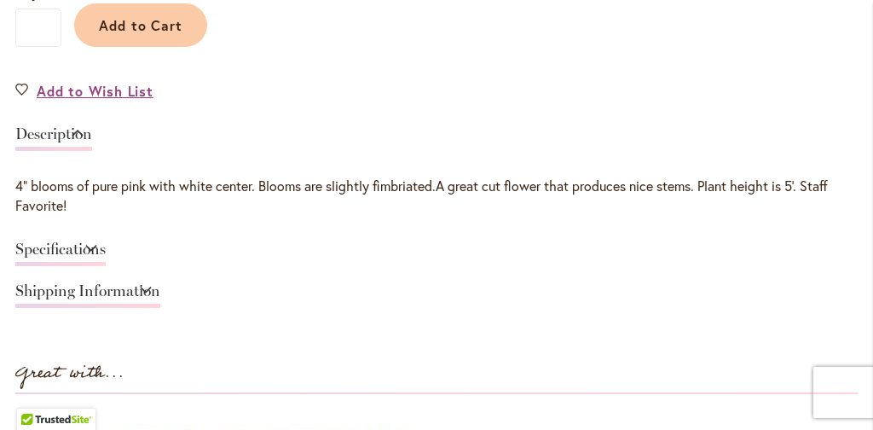
scroll to position [1337, 0]
click at [106, 244] on link "Specifications" at bounding box center [60, 252] width 90 height 25
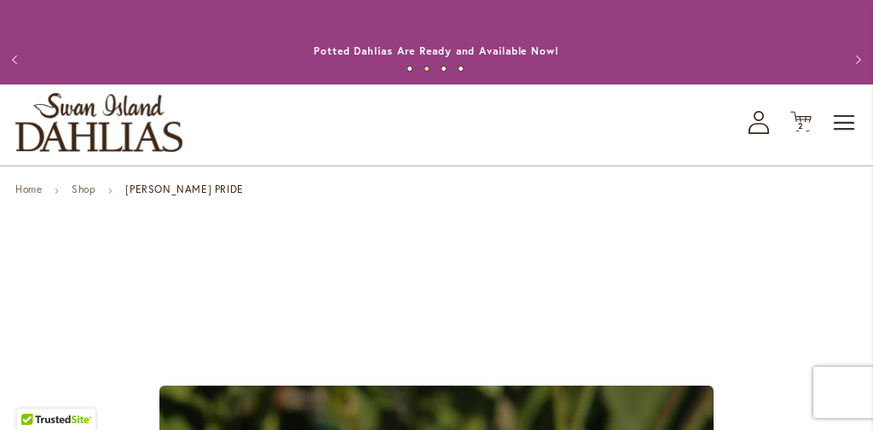
scroll to position [0, 0]
click at [842, 124] on span "Toggle Nav" at bounding box center [845, 123] width 26 height 34
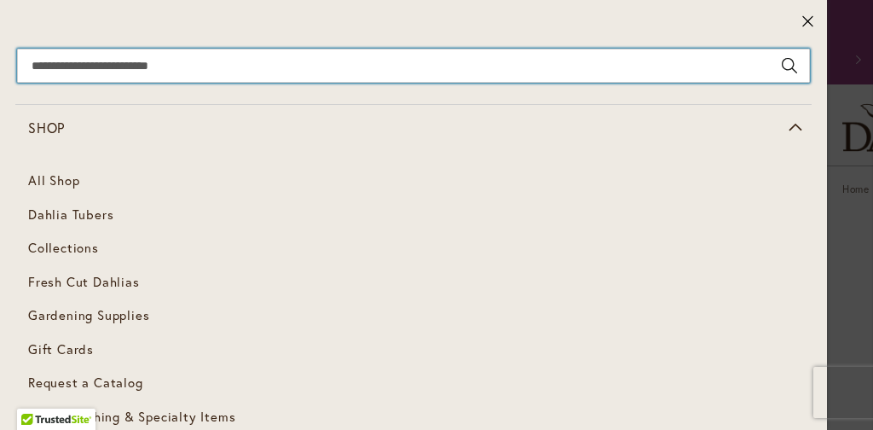
click at [126, 62] on input "Search" at bounding box center [413, 66] width 793 height 34
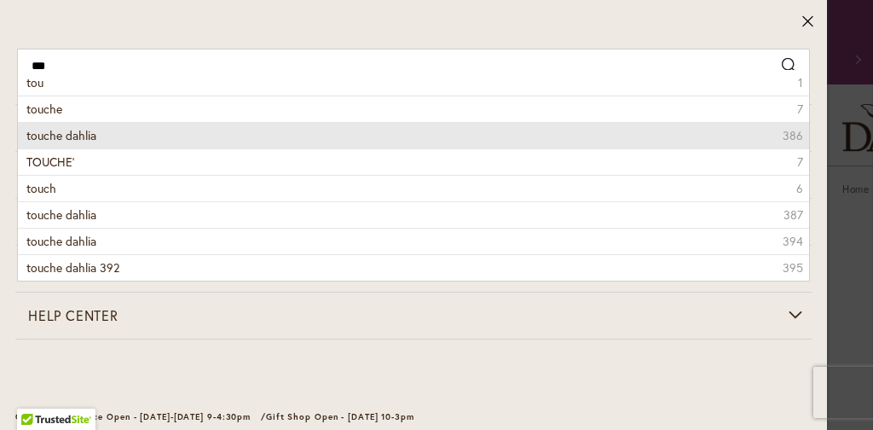
click at [64, 133] on span "touche dahlia" at bounding box center [61, 135] width 70 height 16
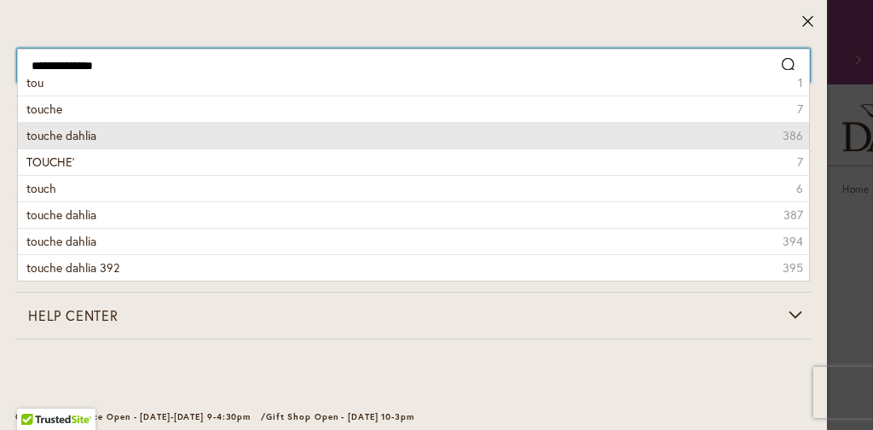
type input "**********"
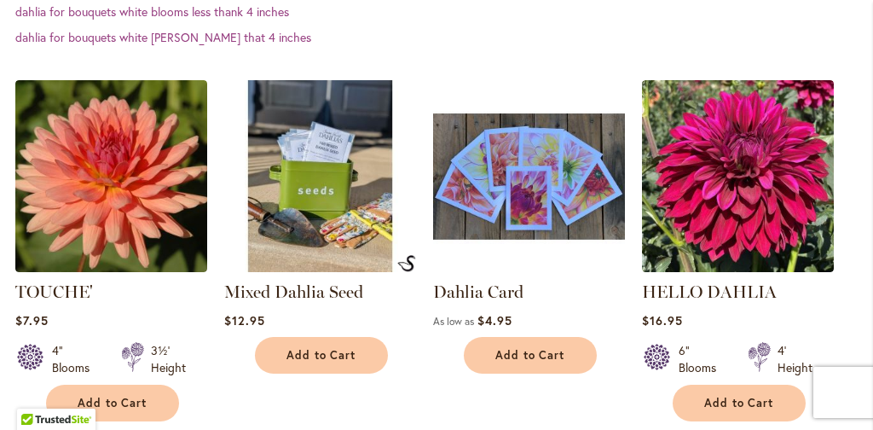
scroll to position [684, 0]
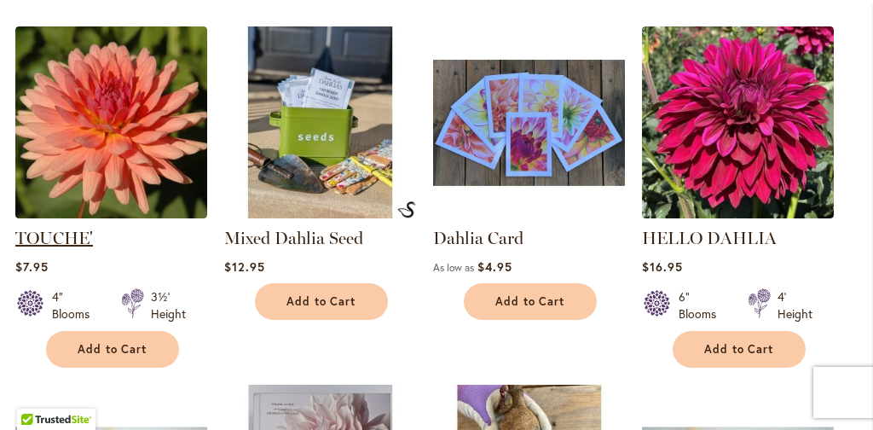
click at [63, 240] on link "TOUCHE'" at bounding box center [54, 238] width 78 height 20
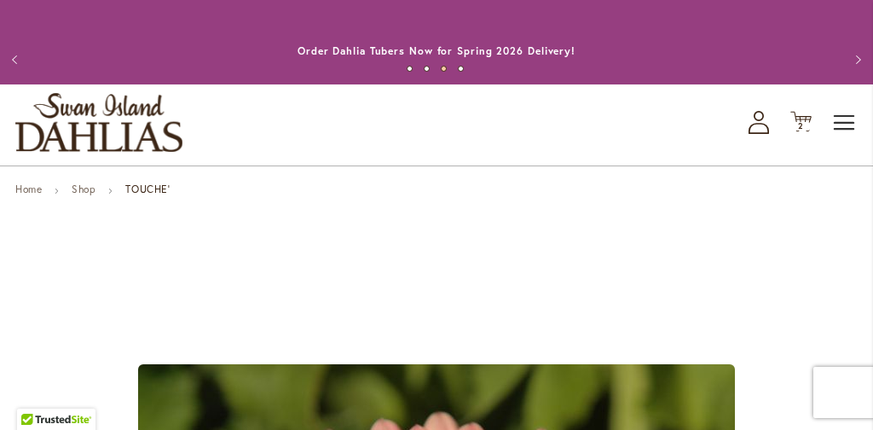
click at [834, 123] on span "Toggle Nav" at bounding box center [845, 123] width 26 height 34
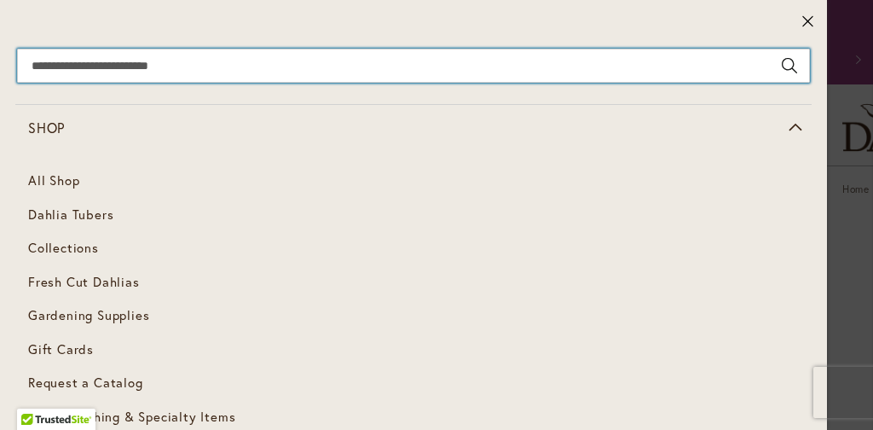
click at [139, 66] on input "Search" at bounding box center [413, 66] width 793 height 34
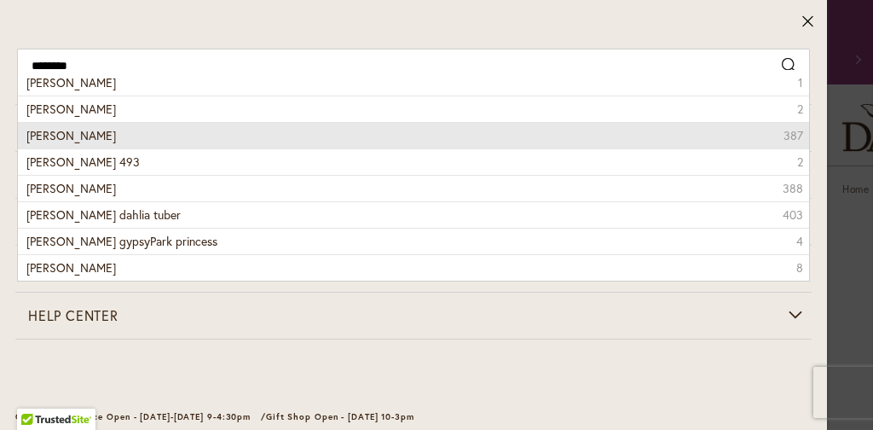
click at [113, 129] on span "Herbert smith dahlia" at bounding box center [70, 135] width 89 height 16
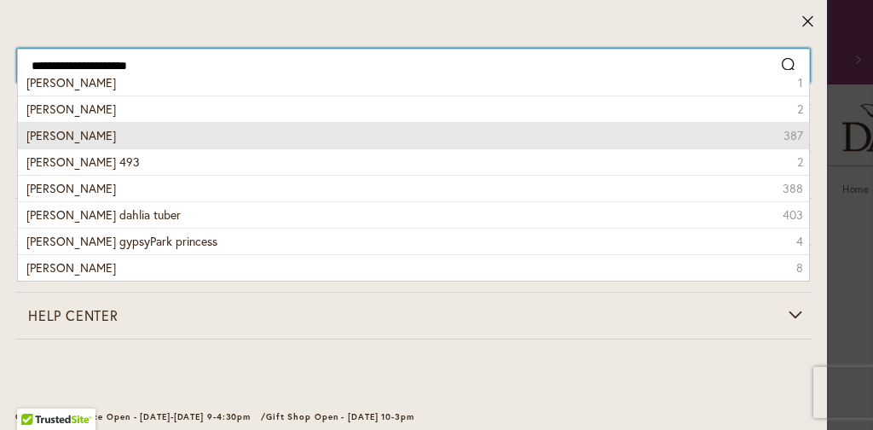
type input "**********"
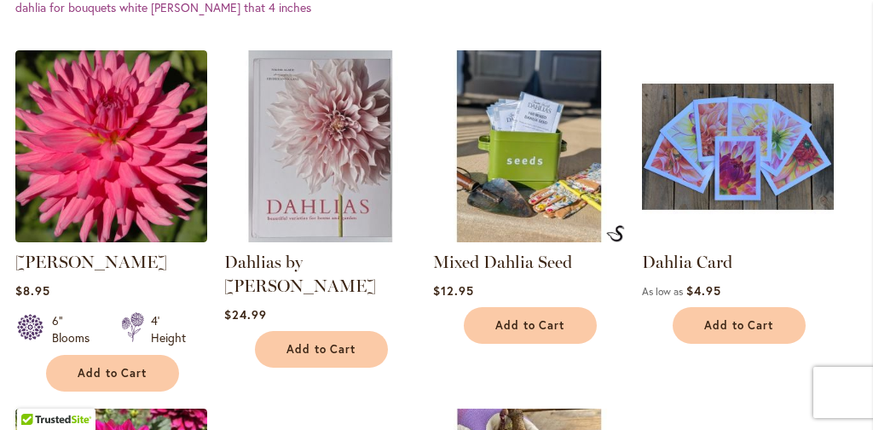
scroll to position [585, 0]
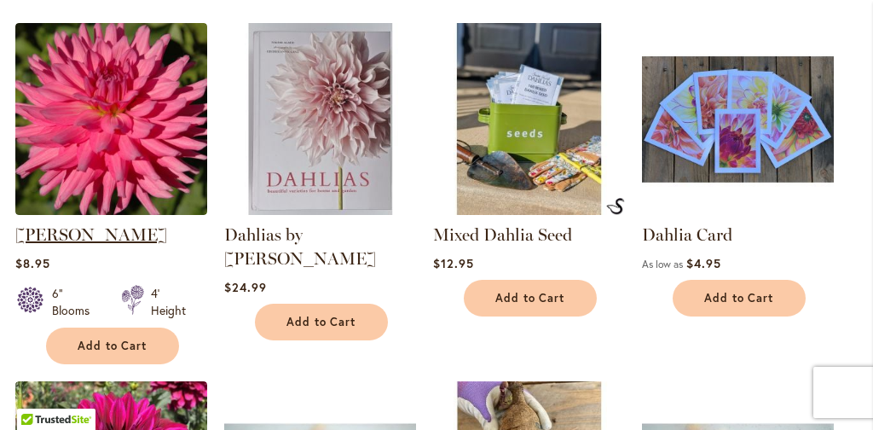
click at [110, 235] on link "HERBERT SMITH" at bounding box center [91, 234] width 152 height 20
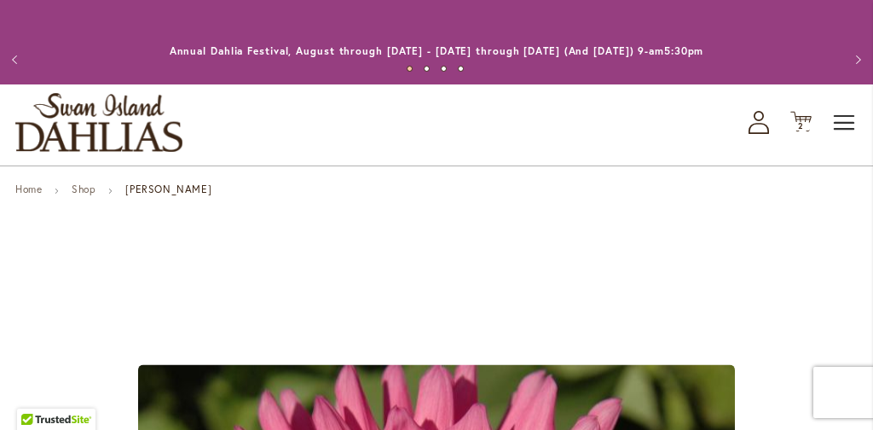
click at [847, 119] on span "Toggle Nav" at bounding box center [845, 123] width 26 height 34
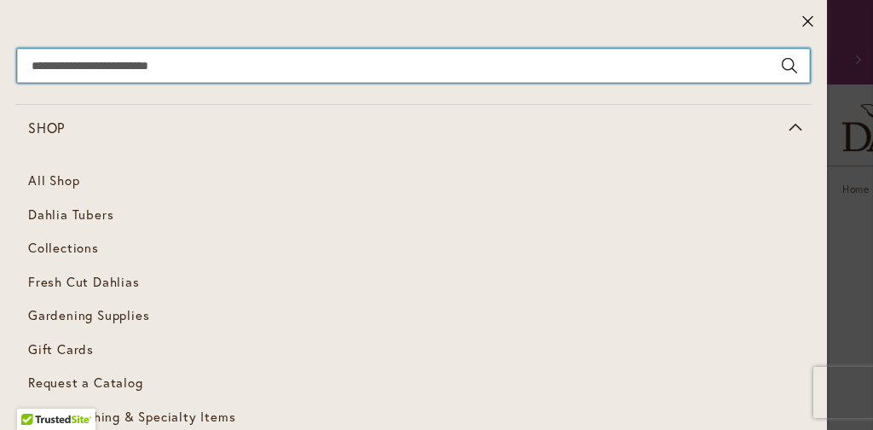
click at [179, 61] on input "Search" at bounding box center [413, 66] width 793 height 34
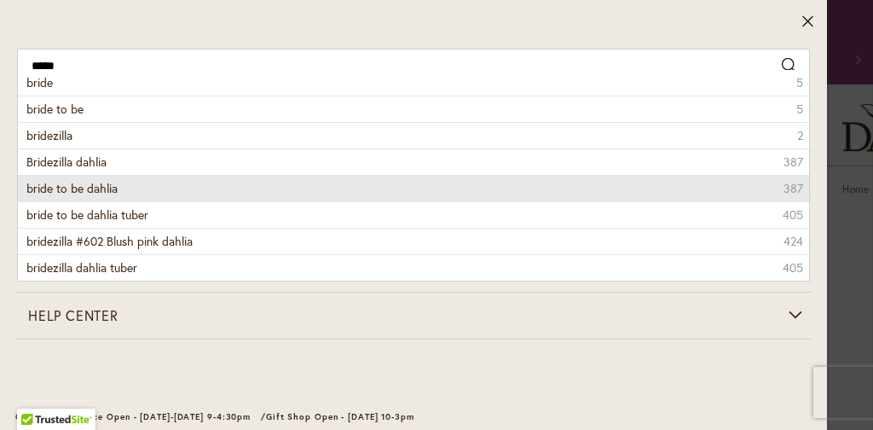
click at [80, 189] on span "bride to be dahlia" at bounding box center [71, 188] width 91 height 16
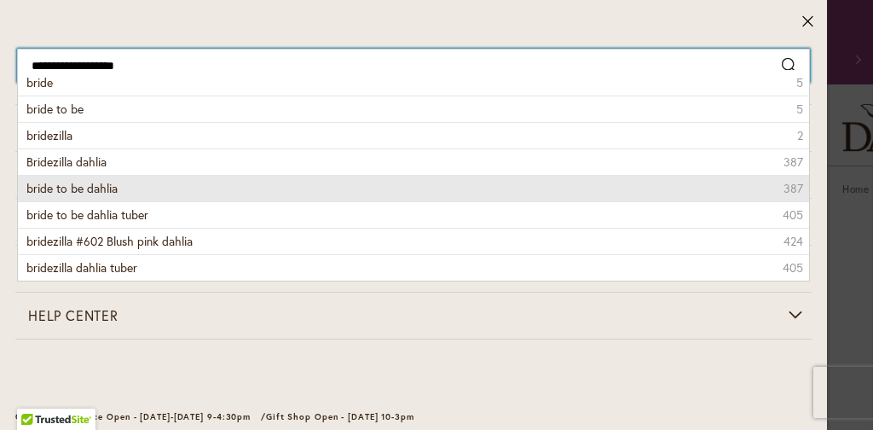
type input "**********"
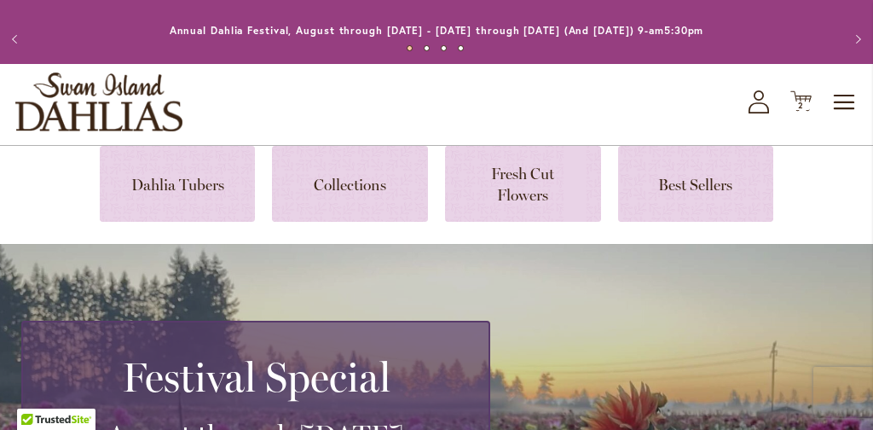
scroll to position [21, 0]
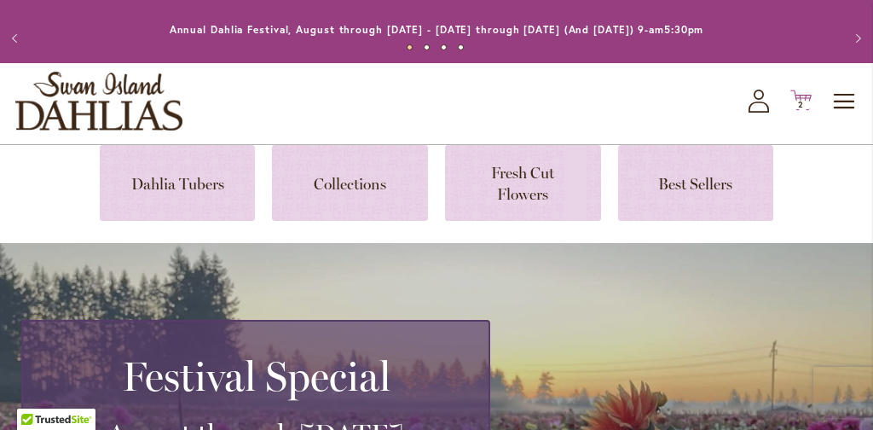
click at [799, 104] on span "2" at bounding box center [801, 104] width 6 height 11
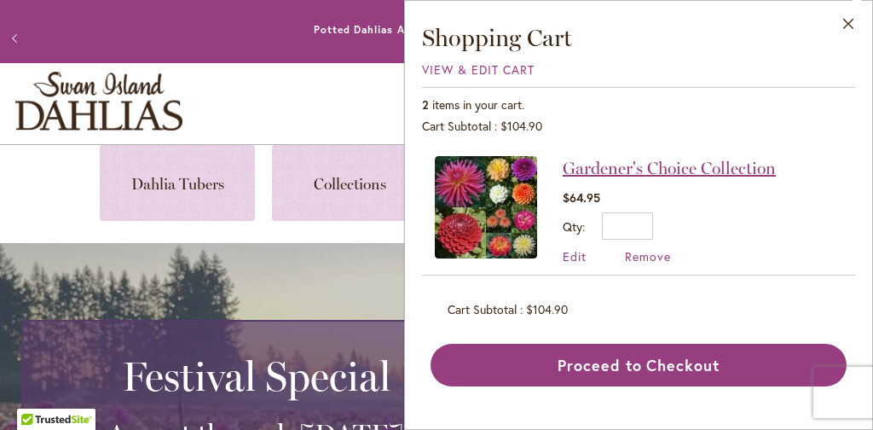
click at [692, 167] on link "Gardener's Choice Collection" at bounding box center [669, 168] width 213 height 20
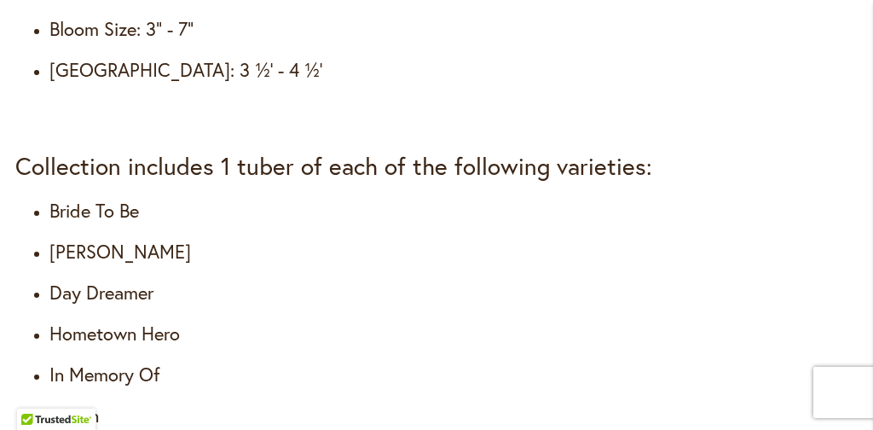
scroll to position [1681, 0]
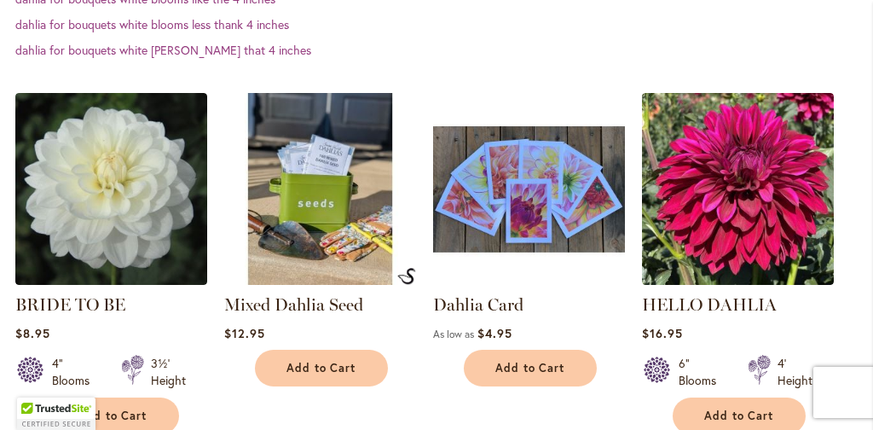
scroll to position [517, 0]
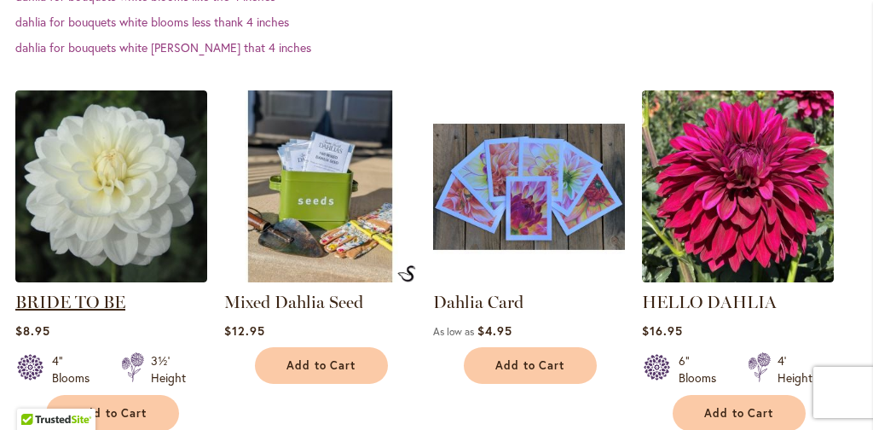
click at [70, 302] on link "BRIDE TO BE" at bounding box center [70, 301] width 110 height 20
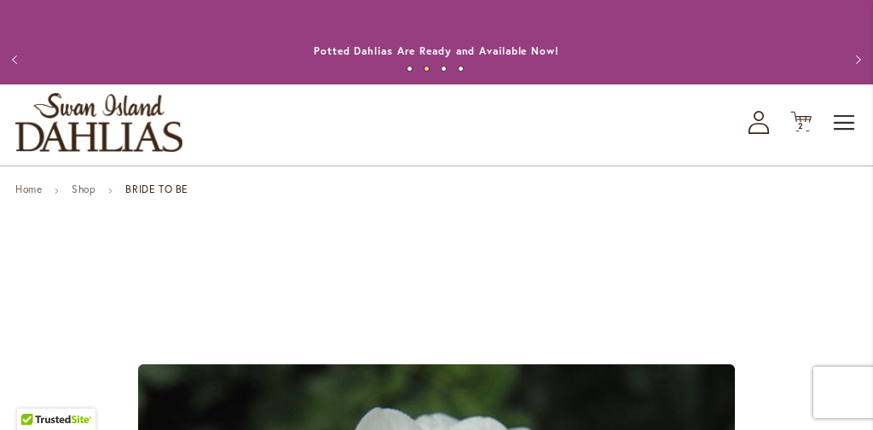
click at [845, 118] on span "Toggle Nav" at bounding box center [845, 123] width 26 height 34
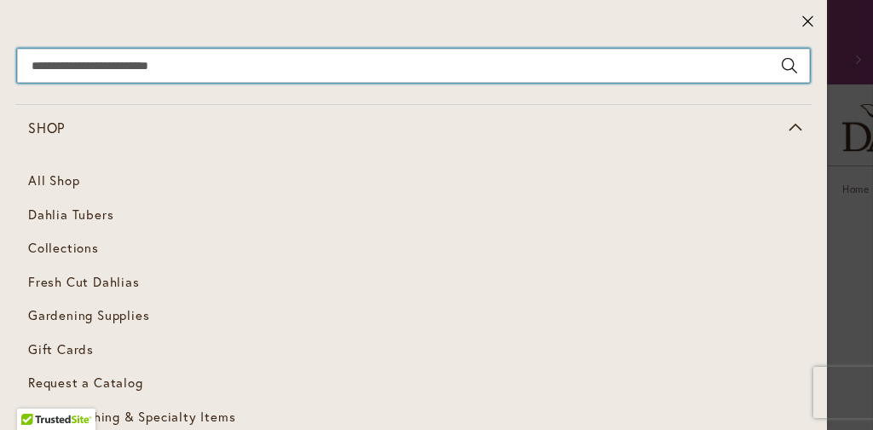
click at [167, 61] on input "Search" at bounding box center [413, 66] width 793 height 34
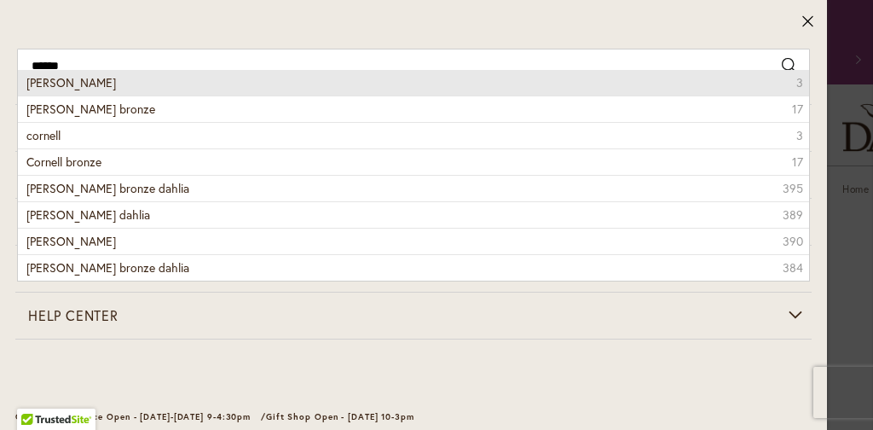
click at [58, 86] on span "Cornel" at bounding box center [70, 82] width 89 height 16
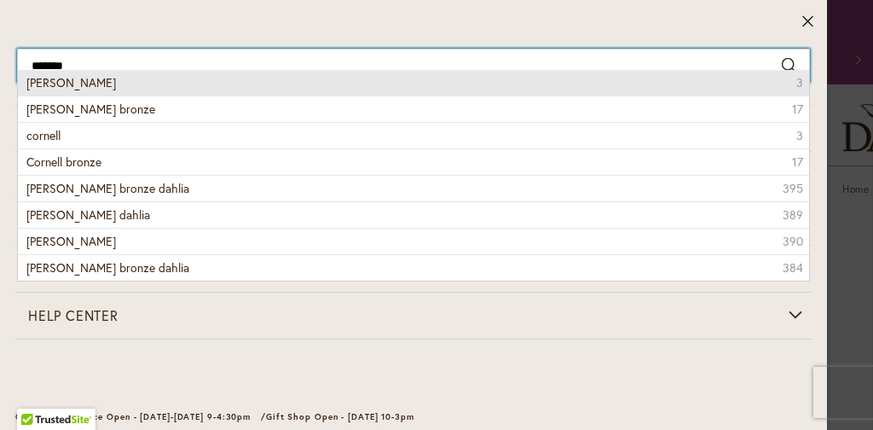
type input "******"
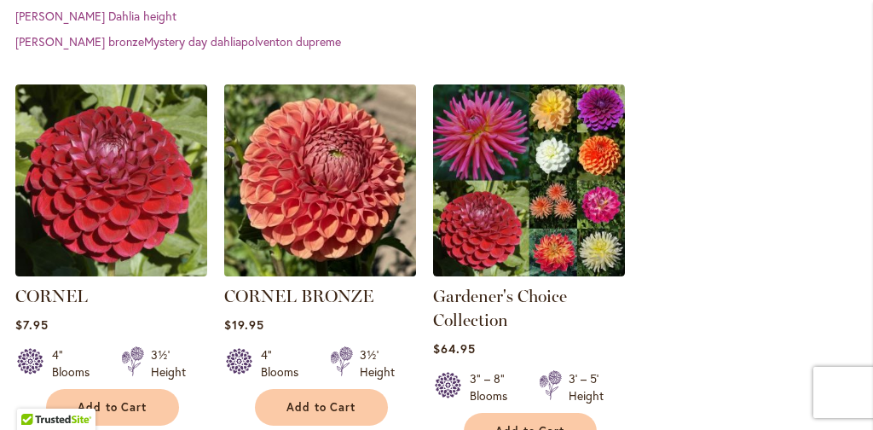
scroll to position [524, 0]
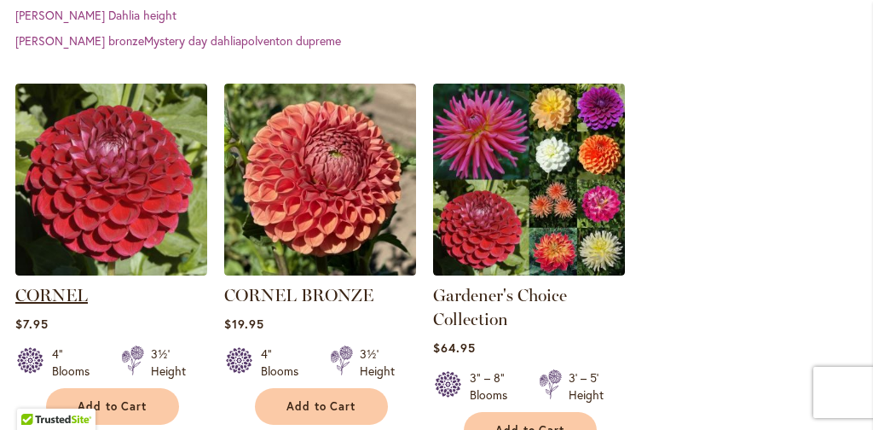
click at [69, 292] on link "CORNEL" at bounding box center [51, 295] width 72 height 20
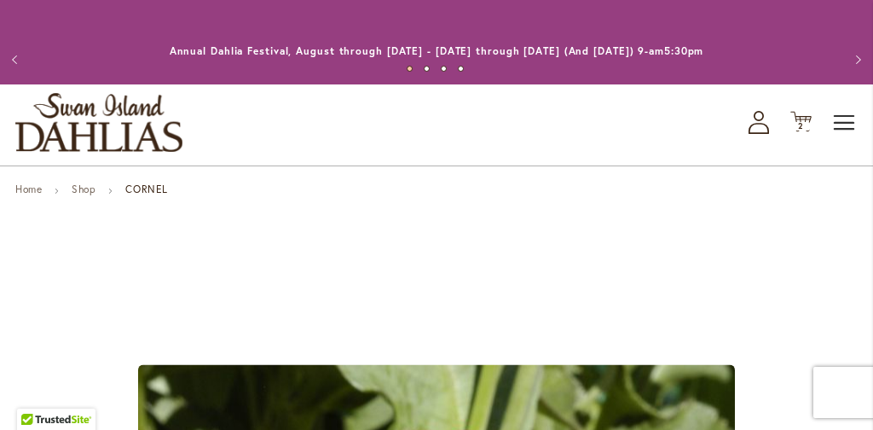
click at [850, 123] on span "Toggle Nav" at bounding box center [845, 123] width 26 height 34
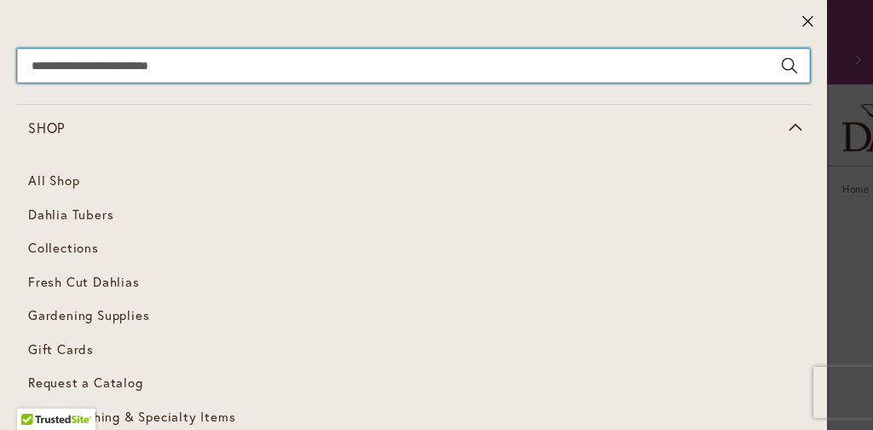
click at [135, 72] on input "Search" at bounding box center [413, 66] width 793 height 34
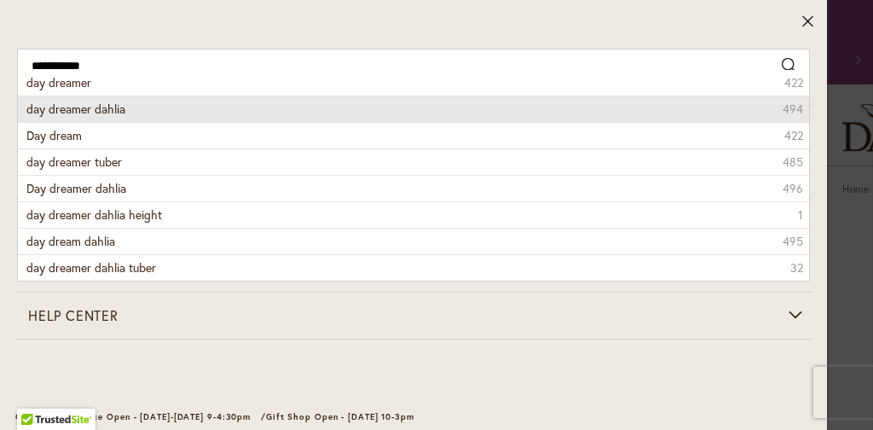
click at [140, 113] on li "day dreamer dahlia 494" at bounding box center [413, 108] width 791 height 26
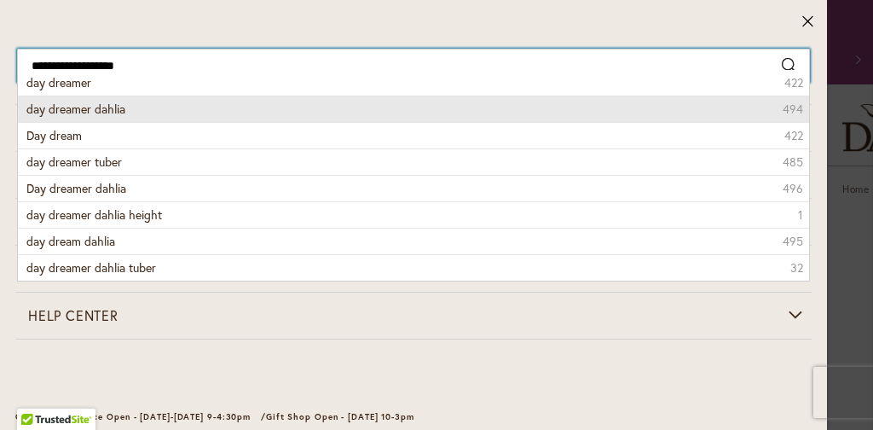
type input "**********"
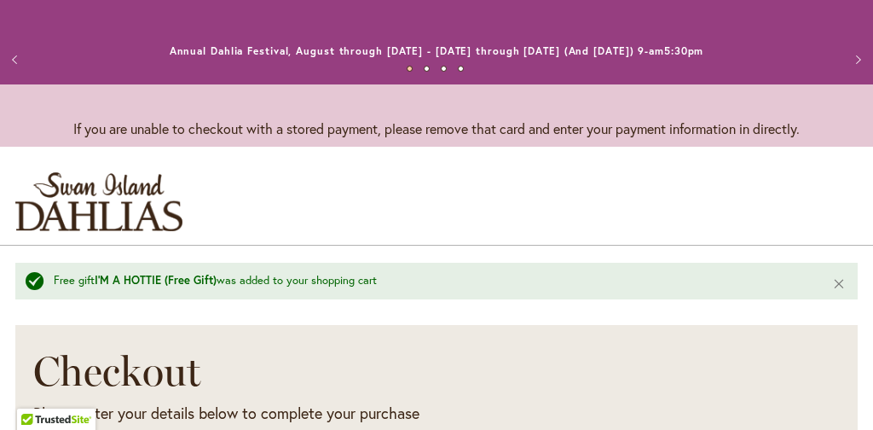
select select "**"
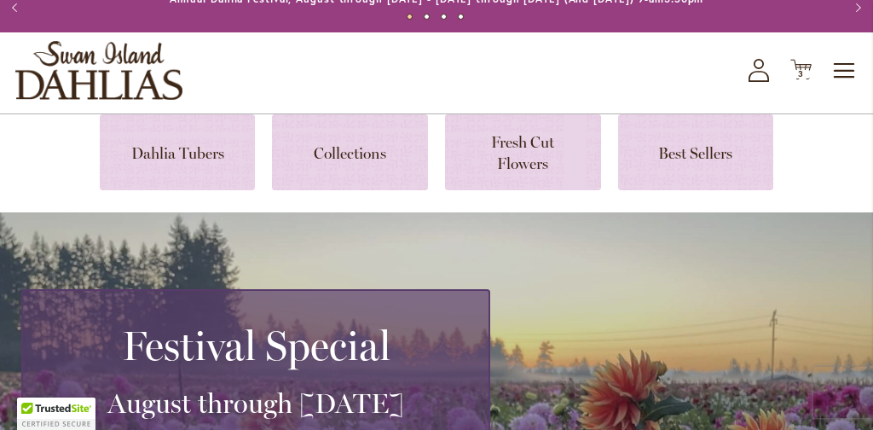
scroll to position [53, 0]
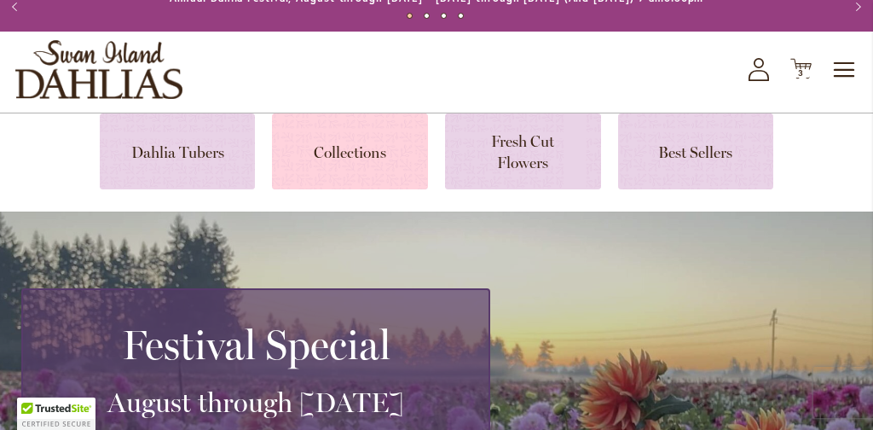
click at [338, 147] on link at bounding box center [350, 151] width 156 height 76
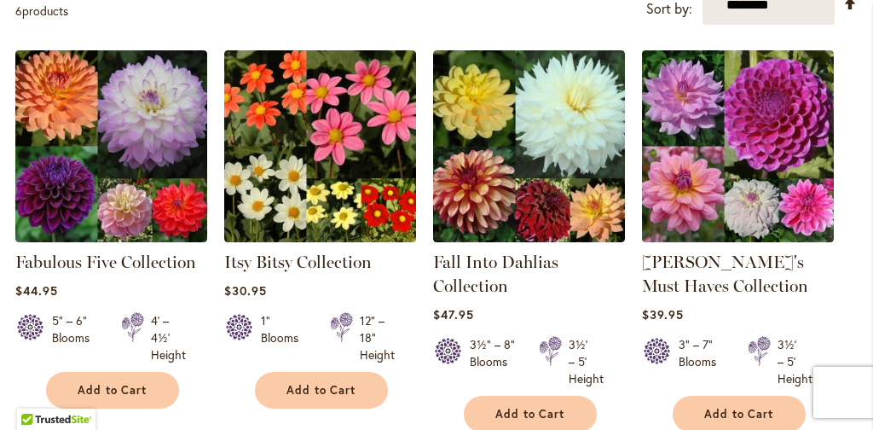
scroll to position [404, 0]
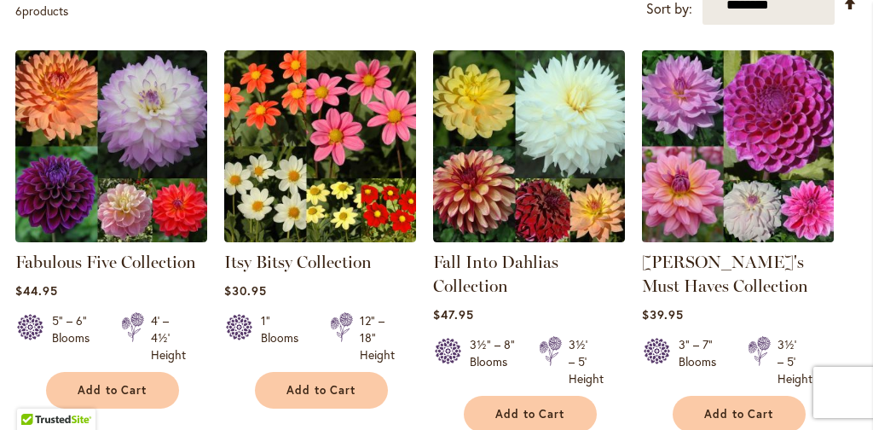
click at [745, 147] on img at bounding box center [737, 145] width 201 height 201
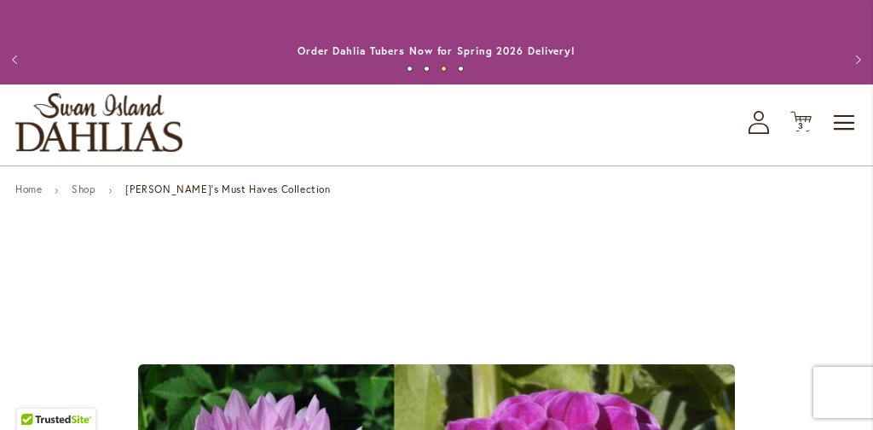
click at [92, 115] on img "store logo" at bounding box center [98, 122] width 167 height 59
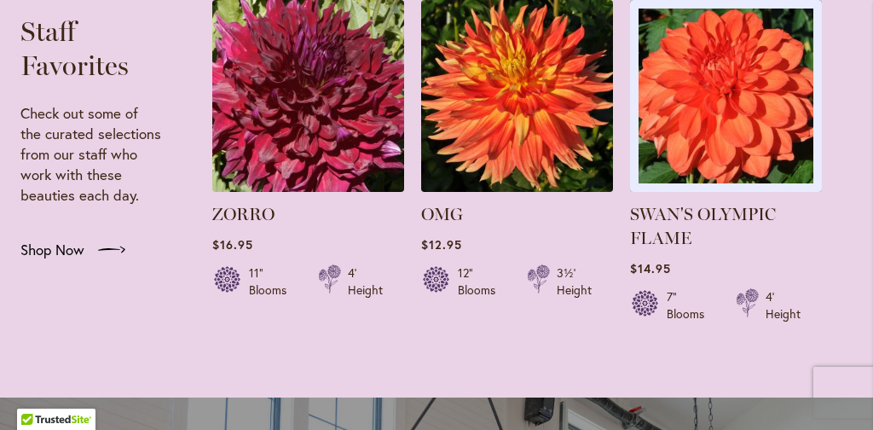
scroll to position [3260, 0]
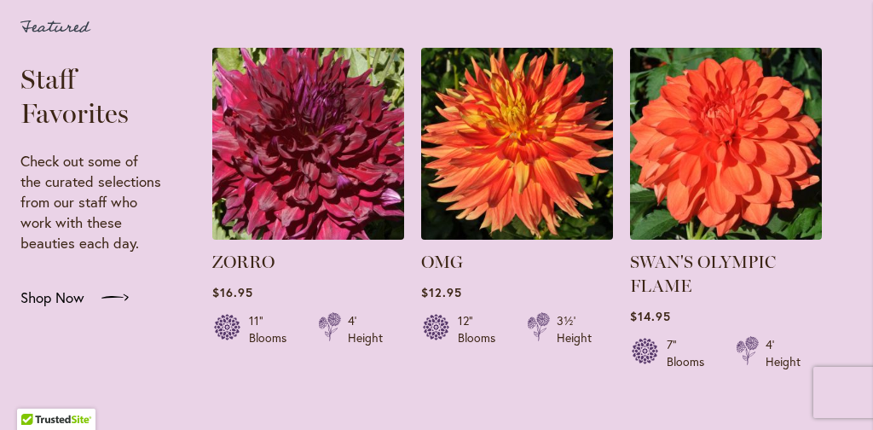
click at [67, 298] on span "Shop Now" at bounding box center [52, 297] width 64 height 20
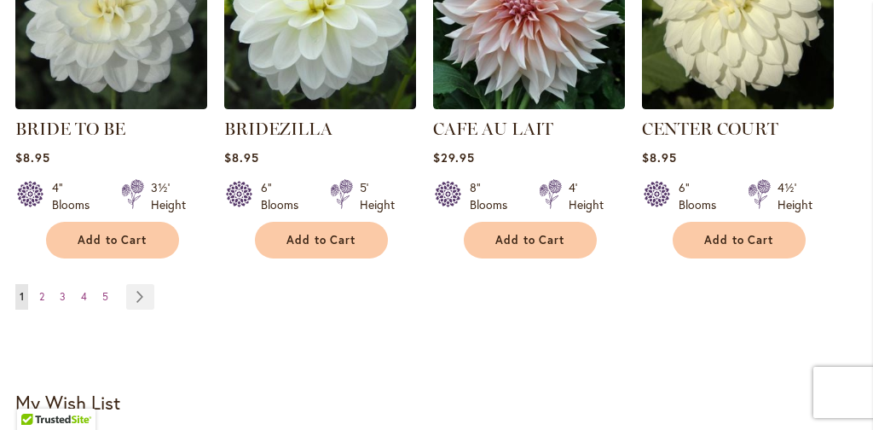
scroll to position [1717, 0]
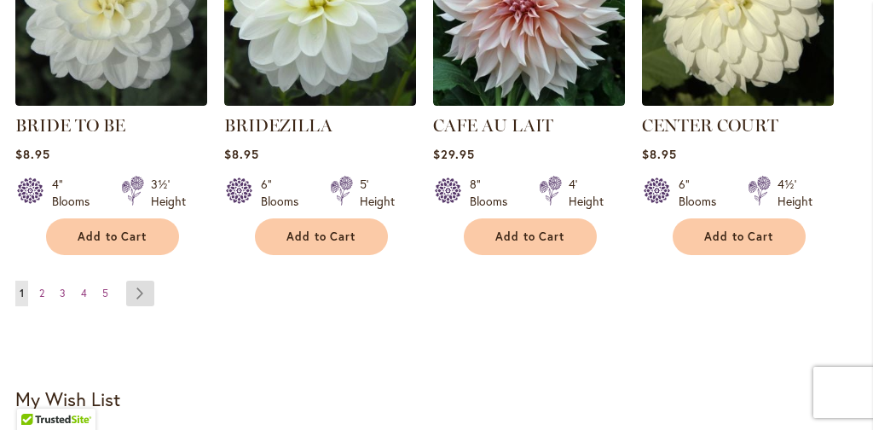
click at [137, 291] on link "Page Next" at bounding box center [140, 293] width 28 height 26
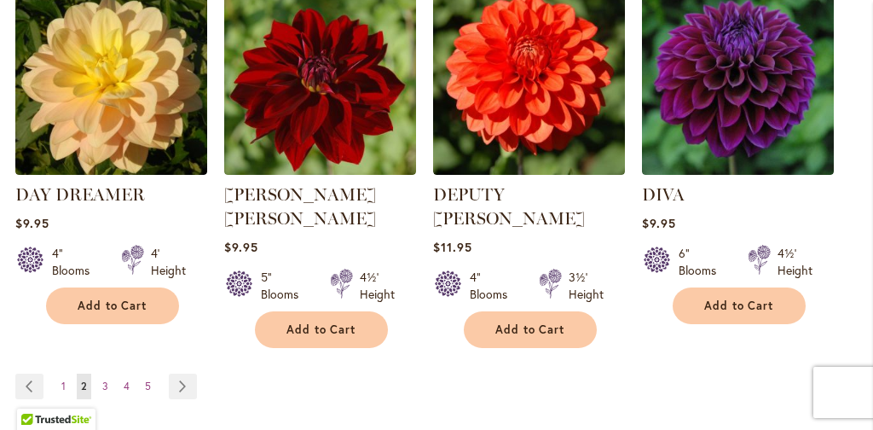
scroll to position [1700, 0]
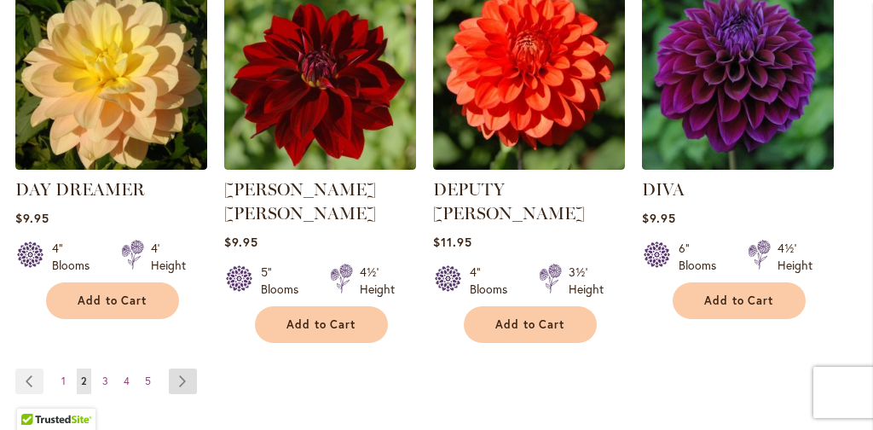
click at [180, 368] on link "Page Next" at bounding box center [183, 381] width 28 height 26
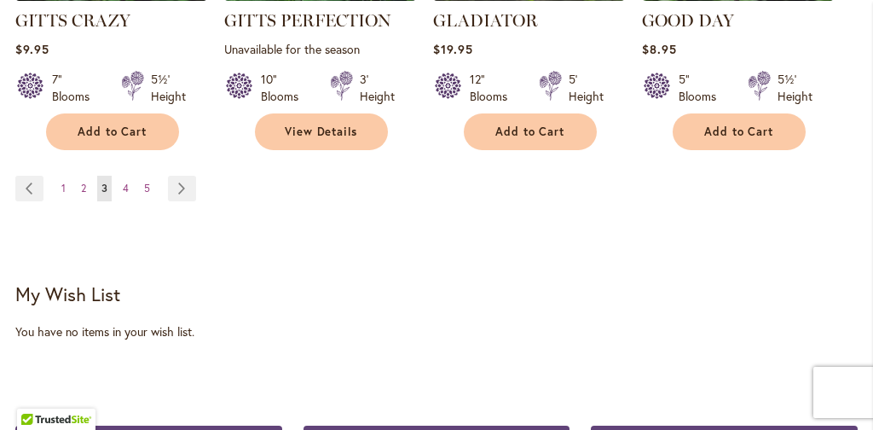
scroll to position [1852, 0]
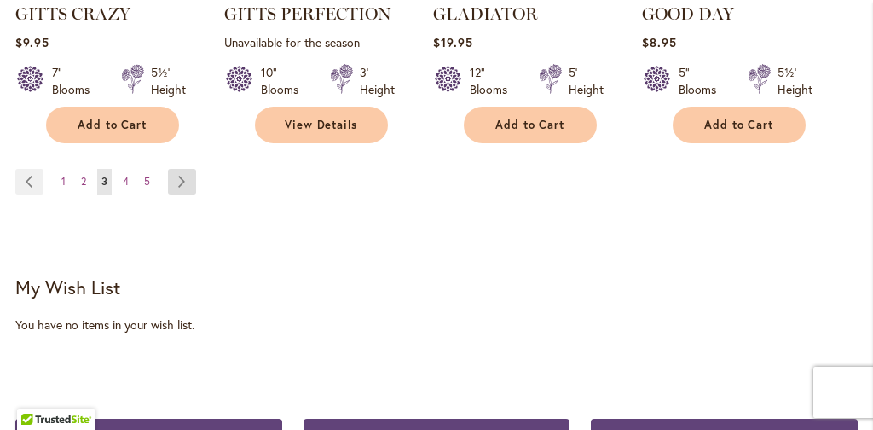
click at [185, 176] on link "Page Next" at bounding box center [182, 182] width 28 height 26
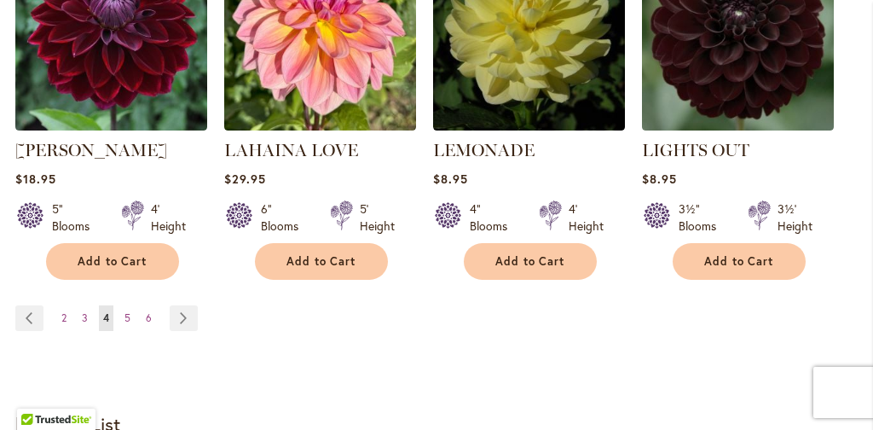
scroll to position [1723, 0]
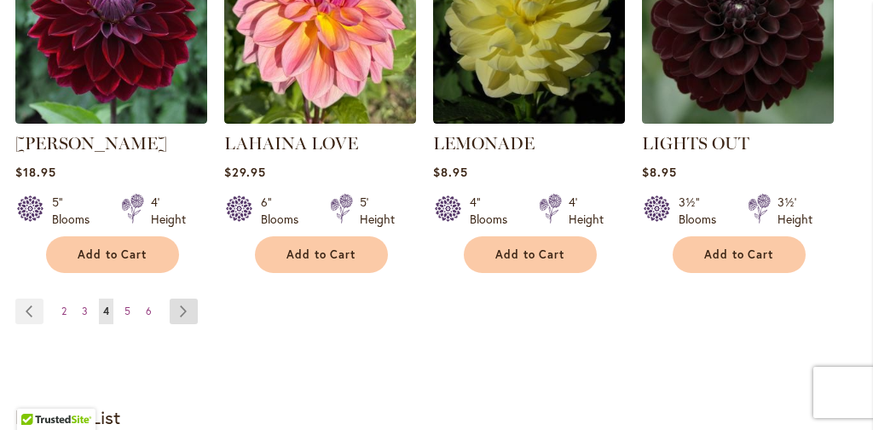
click at [180, 307] on link "Page Next" at bounding box center [184, 311] width 28 height 26
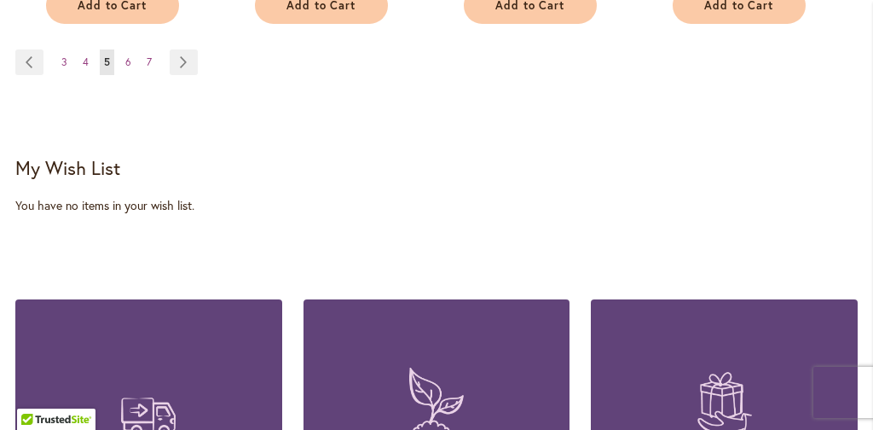
scroll to position [1959, 0]
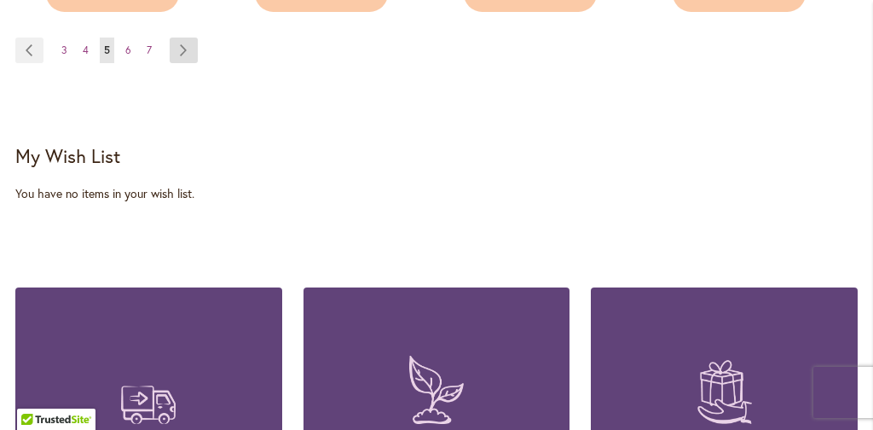
click at [182, 47] on link "Page Next" at bounding box center [184, 51] width 28 height 26
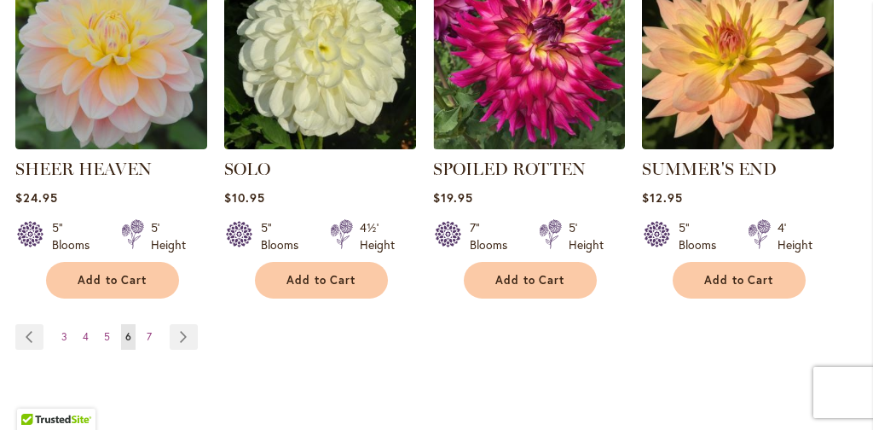
scroll to position [1727, 0]
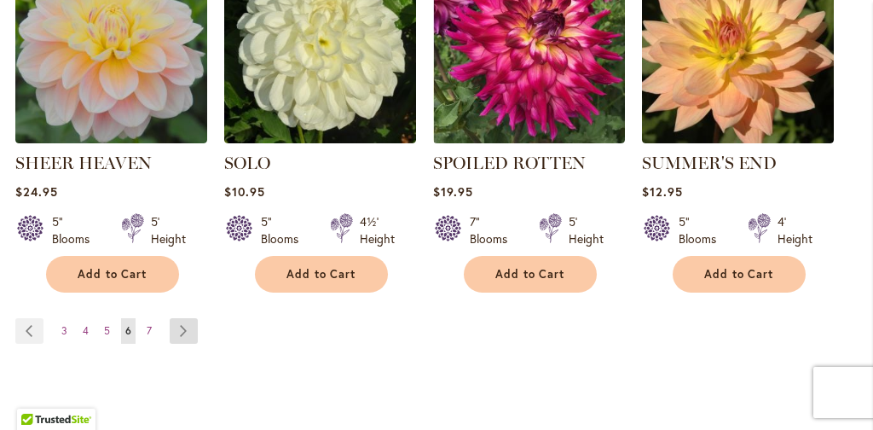
click at [182, 318] on link "Page Next" at bounding box center [184, 331] width 28 height 26
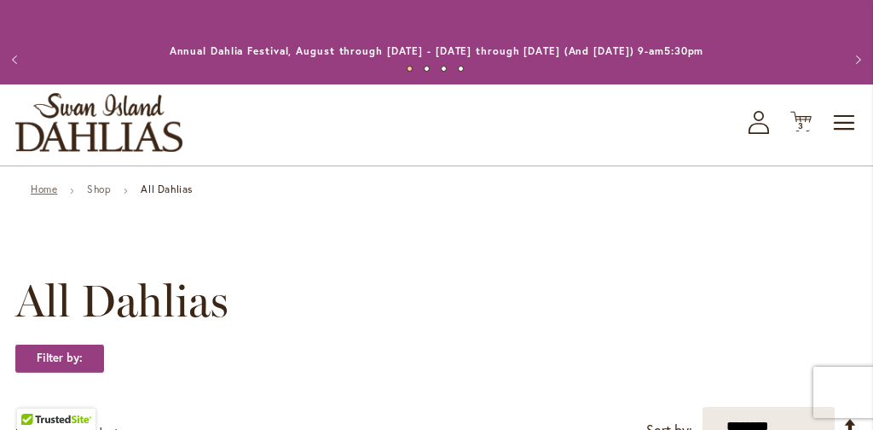
click at [49, 188] on link "Home" at bounding box center [44, 188] width 26 height 13
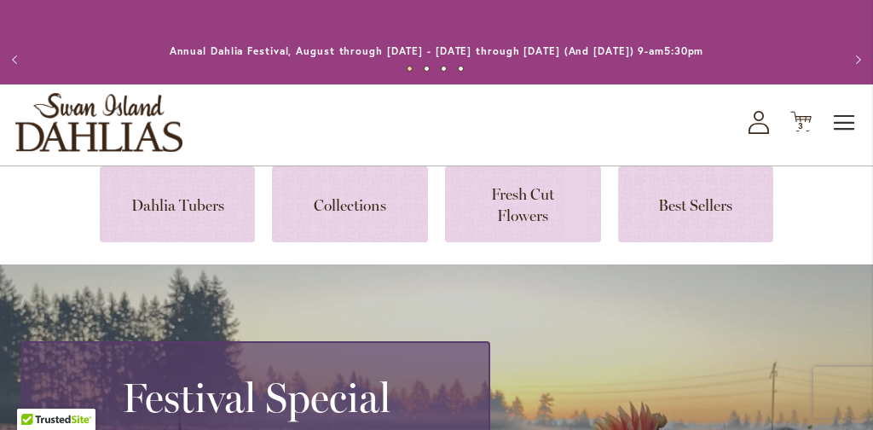
click at [841, 123] on span "Toggle Nav" at bounding box center [845, 123] width 26 height 34
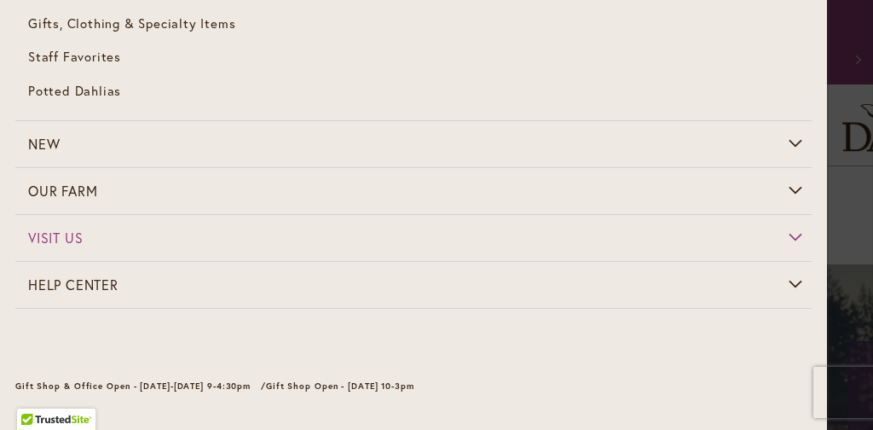
scroll to position [402, 0]
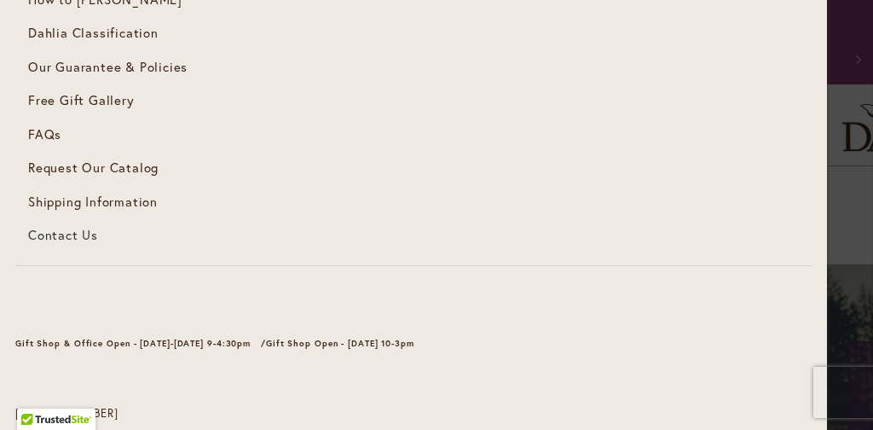
click at [72, 232] on span "Contact Us" at bounding box center [63, 234] width 70 height 17
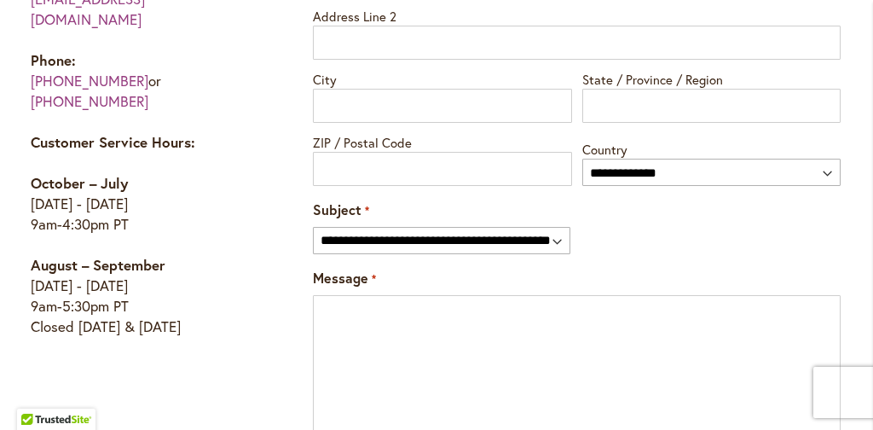
scroll to position [1204, 0]
